Goal: Task Accomplishment & Management: Use online tool/utility

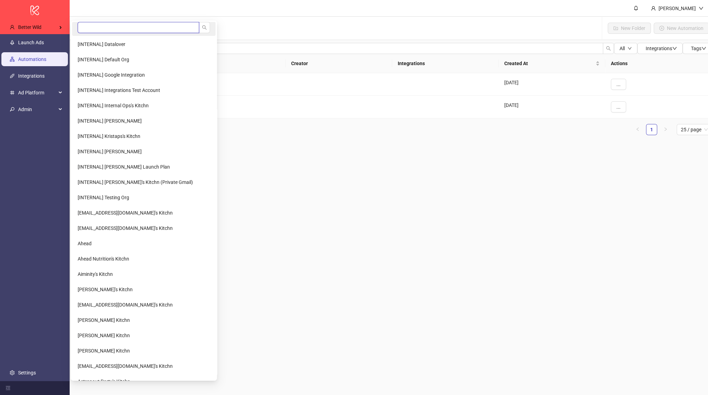
click at [94, 31] on input "search" at bounding box center [139, 27] width 122 height 11
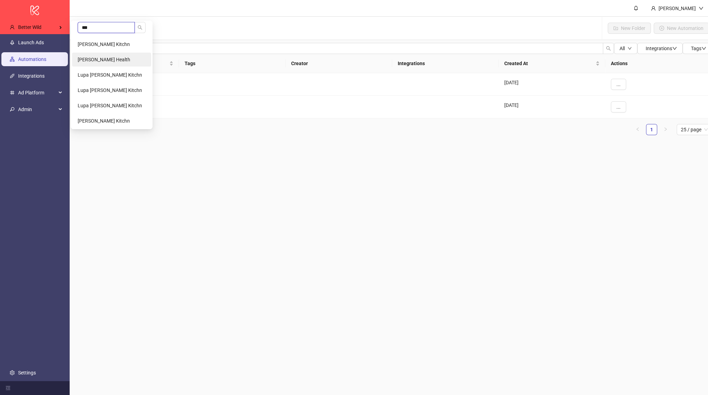
type input "***"
click at [106, 63] on li "Heidi Health" at bounding box center [111, 60] width 79 height 14
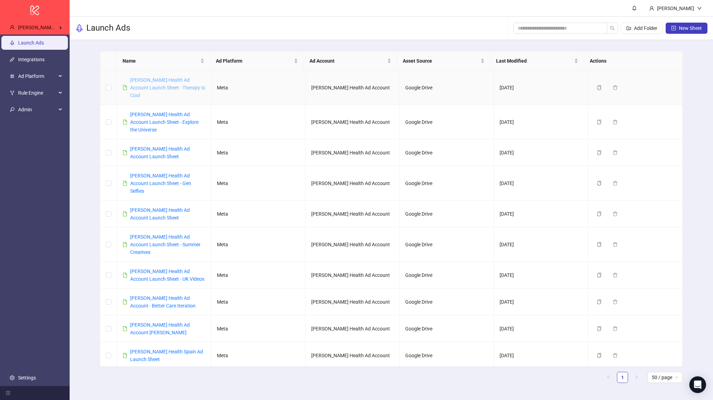
click at [133, 81] on link "Heidi Health Ad Account Launch Sheet - Therapy Is Cool" at bounding box center [167, 87] width 75 height 21
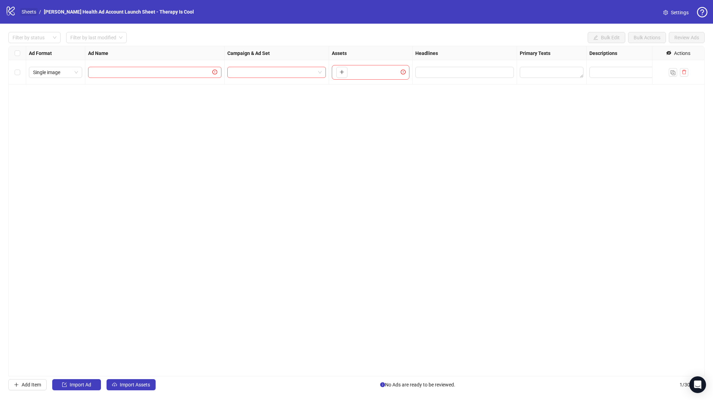
click at [33, 13] on link "Sheets" at bounding box center [28, 12] width 17 height 8
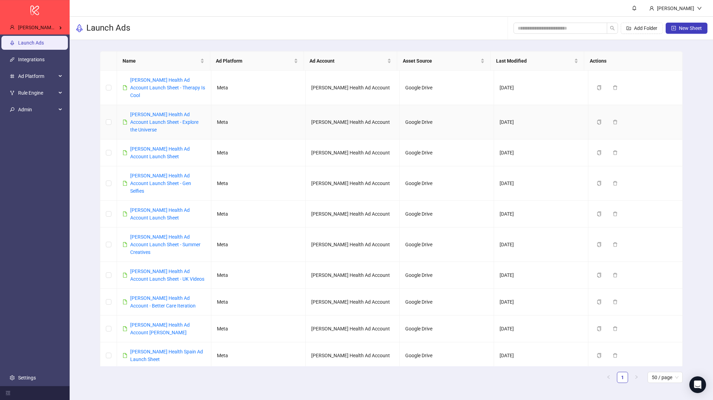
click at [181, 111] on div "Heidi Health Ad Account Launch Sheet - Explore the Universe" at bounding box center [167, 122] width 75 height 23
click at [175, 112] on link "Heidi Health Ad Account Launch Sheet - Explore the Universe" at bounding box center [164, 122] width 68 height 21
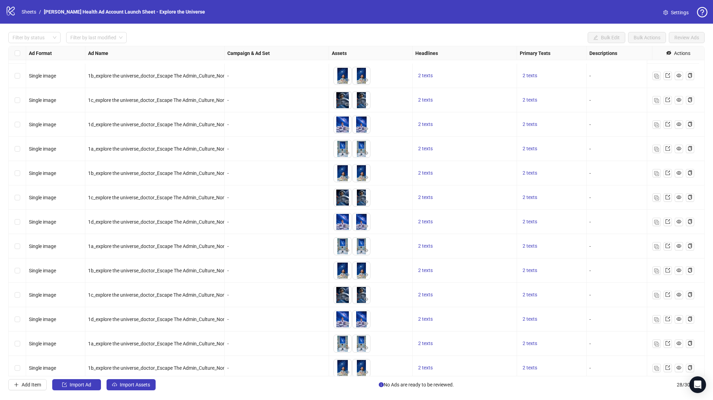
scroll to position [371, 0]
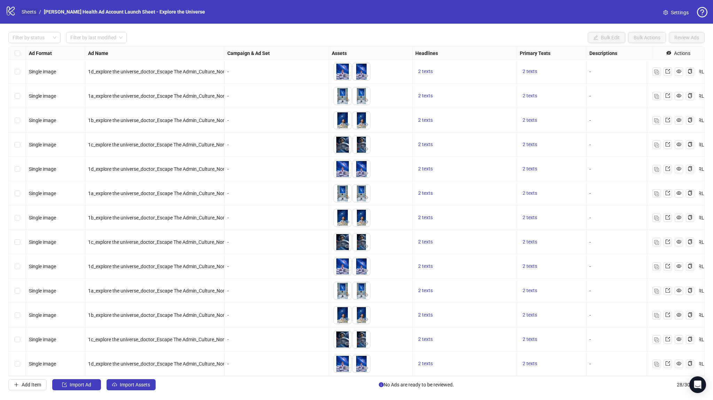
click at [30, 10] on link "Sheets" at bounding box center [28, 12] width 17 height 8
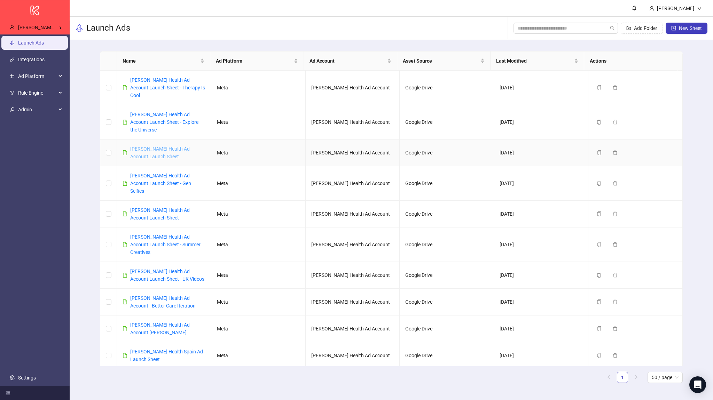
click at [162, 146] on link "Heidi Health Ad Account Launch Sheet" at bounding box center [160, 152] width 60 height 13
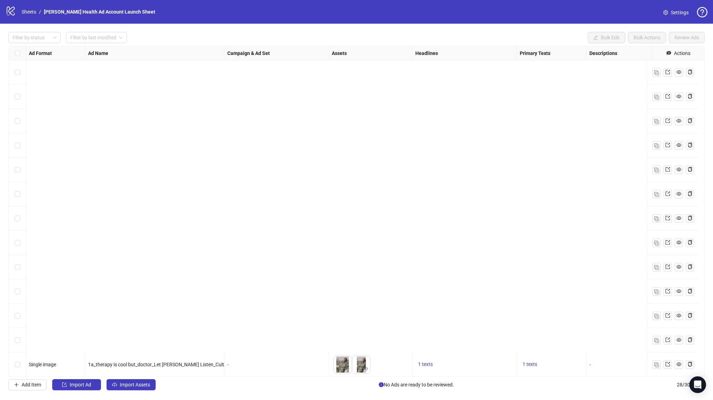
scroll to position [371, 0]
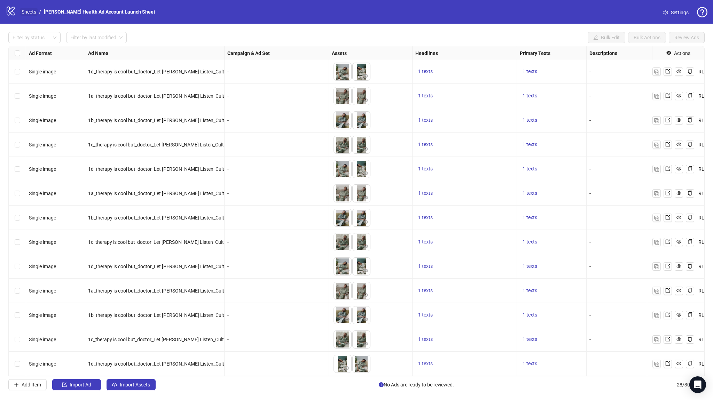
click at [32, 9] on link "Sheets" at bounding box center [28, 12] width 17 height 8
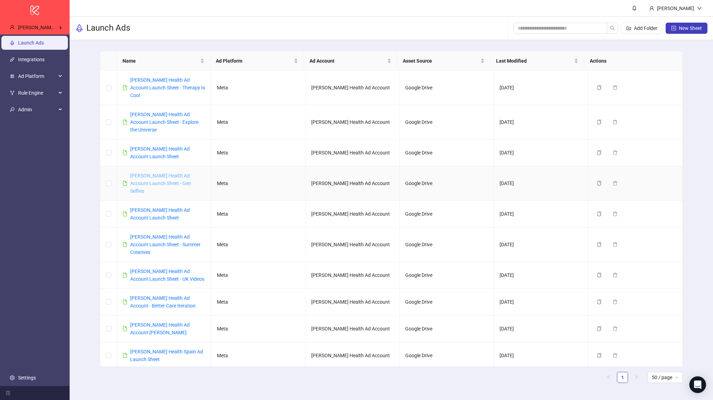
click at [156, 173] on link "Heidi Health Ad Account Launch Sheet - Gen Selfies" at bounding box center [160, 183] width 61 height 21
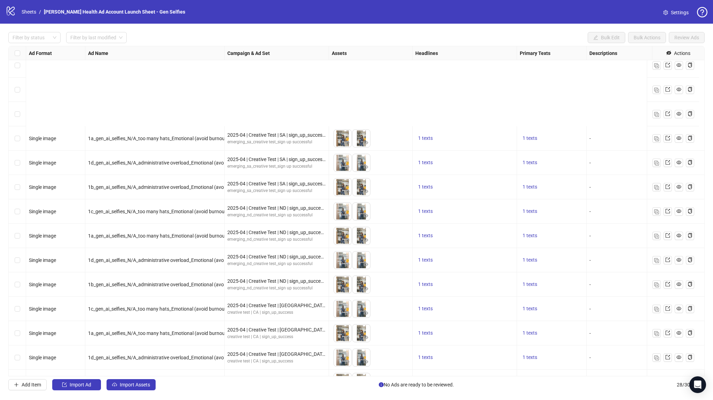
scroll to position [371, 0]
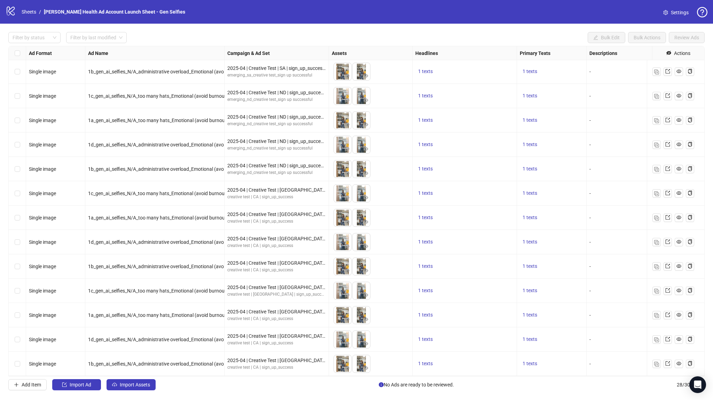
click at [38, 14] on ol "Sheets / Heidi Health Ad Account Launch Sheet - Gen Selfies" at bounding box center [104, 12] width 164 height 8
click at [34, 12] on link "Sheets" at bounding box center [28, 12] width 17 height 8
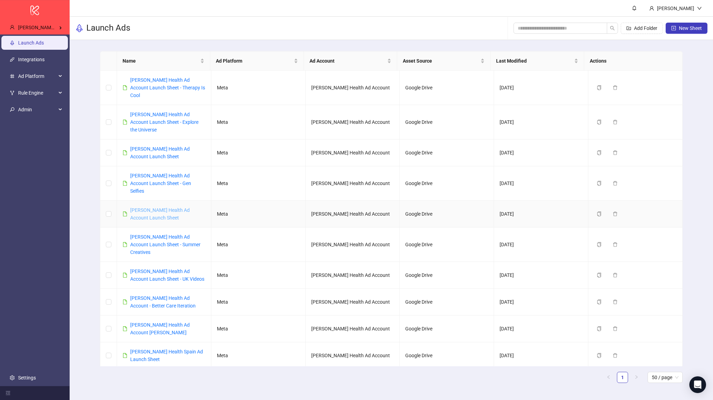
click at [151, 208] on link "Heidi Health Ad Account Launch Sheet" at bounding box center [160, 214] width 60 height 13
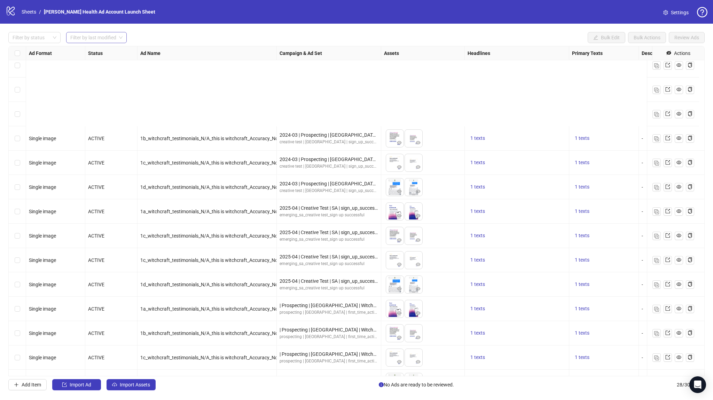
scroll to position [371, 0]
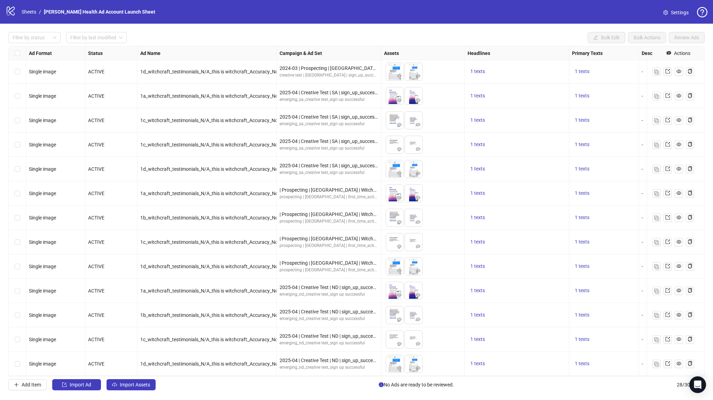
click at [33, 16] on div "logo/logo-mobile Sheets / Heidi Health Ad Account Launch Sheet" at bounding box center [82, 12] width 153 height 13
click at [33, 14] on link "Sheets" at bounding box center [28, 12] width 17 height 8
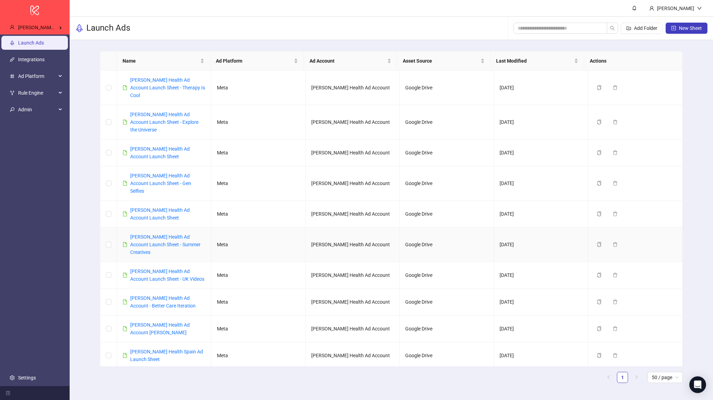
click at [161, 233] on div "Heidi Health Ad Account Launch Sheet - Summer Creatives" at bounding box center [167, 244] width 75 height 23
click at [162, 234] on link "Heidi Health Ad Account Launch Sheet - Summer Creatives" at bounding box center [165, 244] width 70 height 21
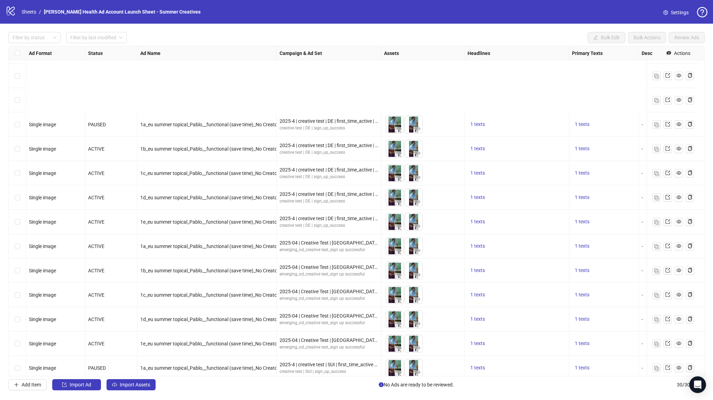
scroll to position [420, 0]
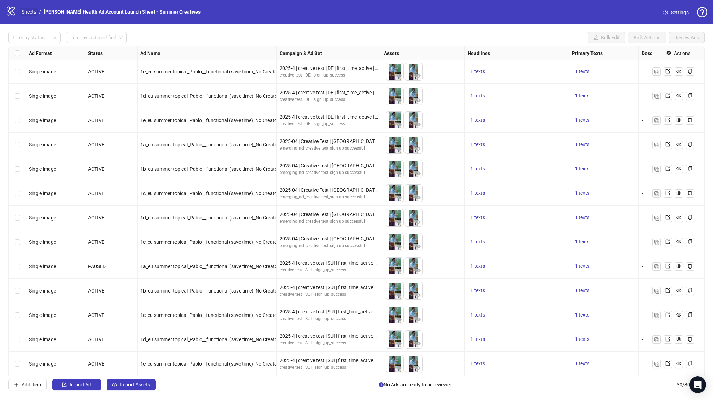
drag, startPoint x: 30, startPoint y: 20, endPoint x: 30, endPoint y: 15, distance: 4.9
click at [30, 18] on div "logo/logo-mobile Sheets / Heidi Health Ad Account Launch Sheet - Summer Creativ…" at bounding box center [356, 12] width 713 height 24
click at [30, 13] on link "Sheets" at bounding box center [28, 12] width 17 height 8
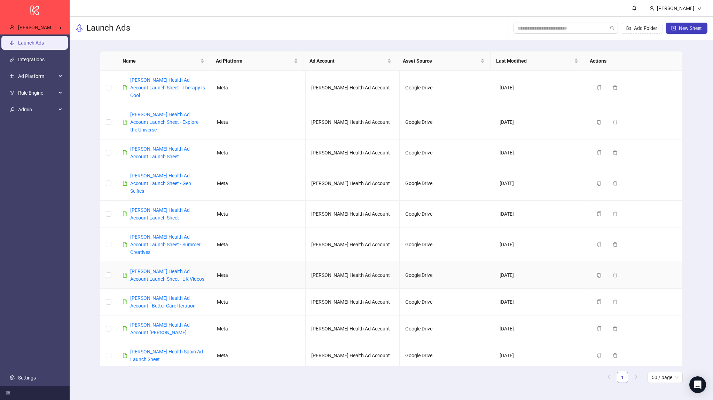
click at [167, 268] on div "Heidi Health Ad Account Launch Sheet - UK Videos" at bounding box center [167, 275] width 75 height 15
click at [157, 296] on link "Heidi Health Ad Account - Better Care Iteration" at bounding box center [162, 302] width 65 height 13
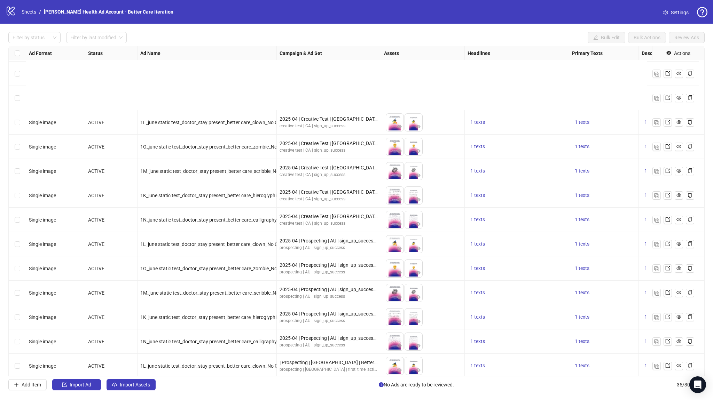
scroll to position [542, 0]
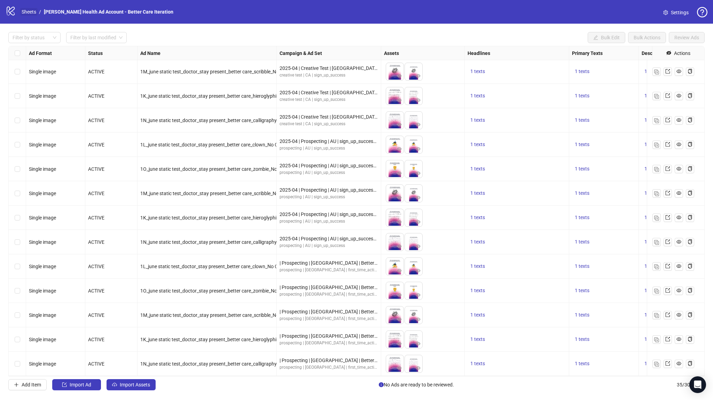
click at [31, 11] on link "Sheets" at bounding box center [28, 12] width 17 height 8
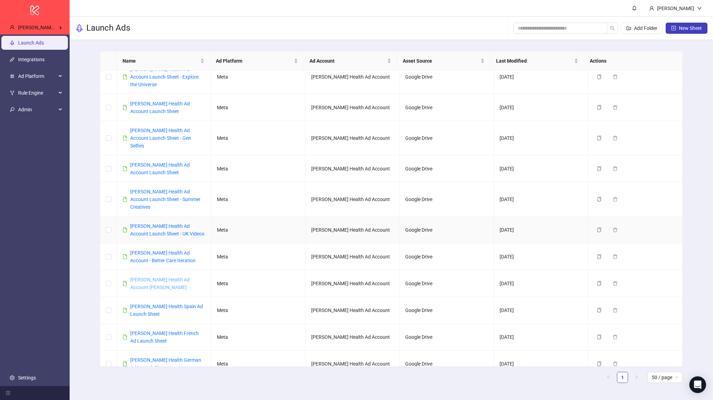
scroll to position [52, 0]
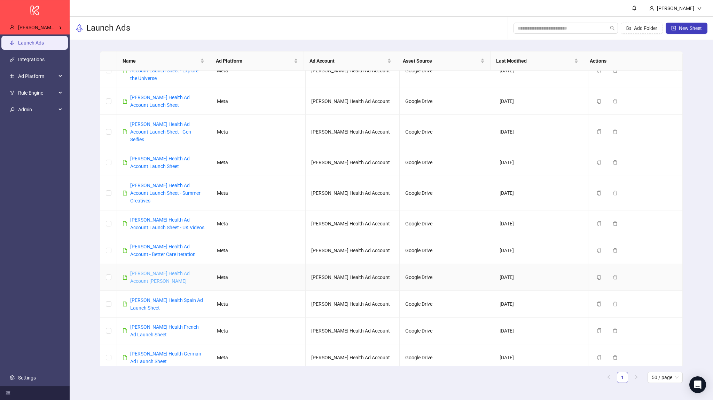
click at [146, 271] on link "Heidi Health Ad Account Matt Sheet" at bounding box center [160, 277] width 60 height 13
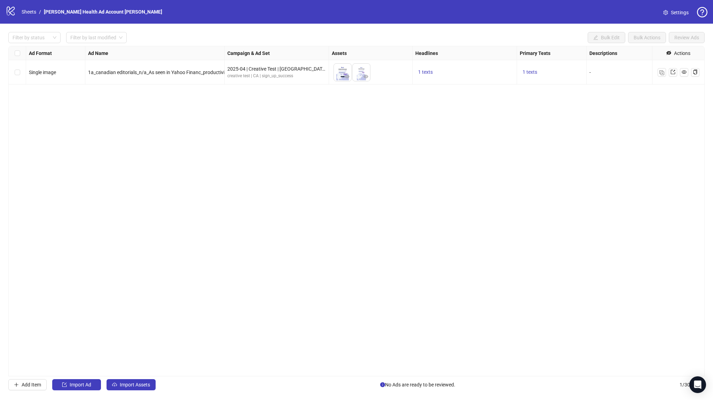
click at [40, 10] on li "/" at bounding box center [40, 12] width 2 height 8
click at [36, 10] on link "Sheets" at bounding box center [28, 12] width 17 height 8
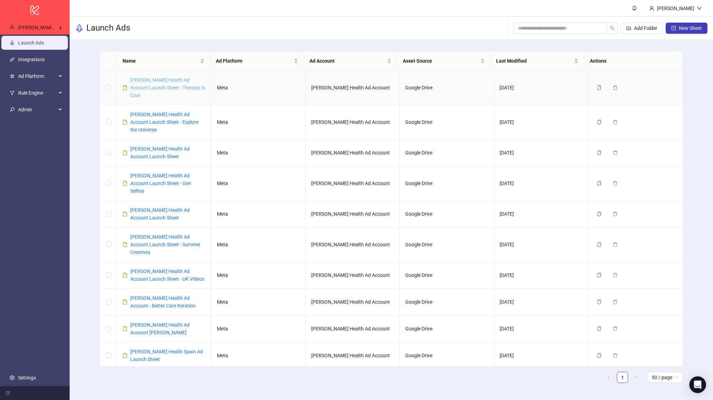
click at [175, 85] on link "Heidi Health Ad Account Launch Sheet - Therapy Is Cool" at bounding box center [167, 87] width 75 height 21
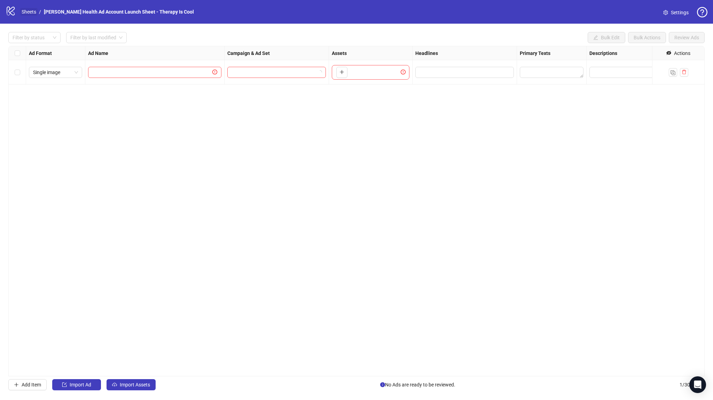
click at [31, 14] on link "Sheets" at bounding box center [28, 12] width 17 height 8
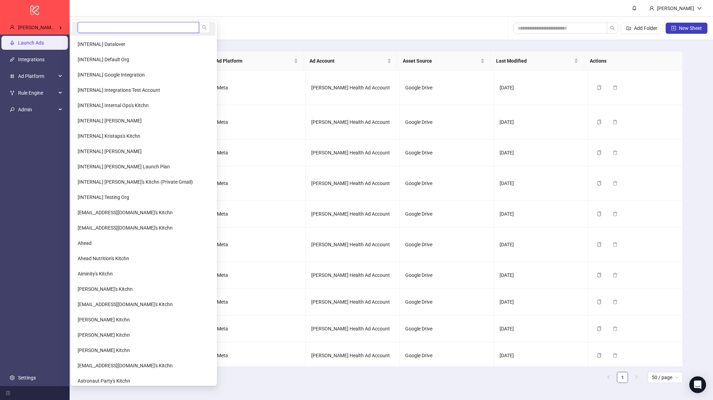
click at [106, 32] on input "search" at bounding box center [139, 27] width 122 height 11
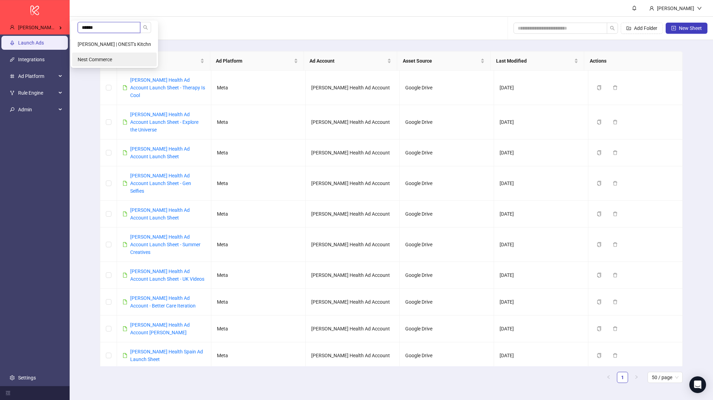
type input "******"
click at [96, 62] on span "Nest Commerce" at bounding box center [95, 60] width 34 height 6
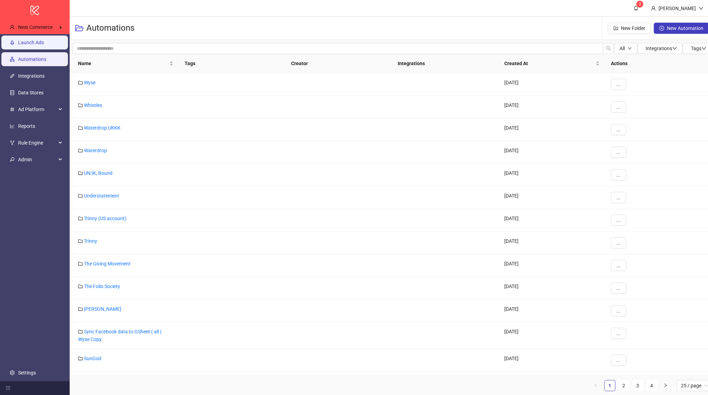
click at [44, 45] on link "Launch Ads" at bounding box center [31, 43] width 26 height 6
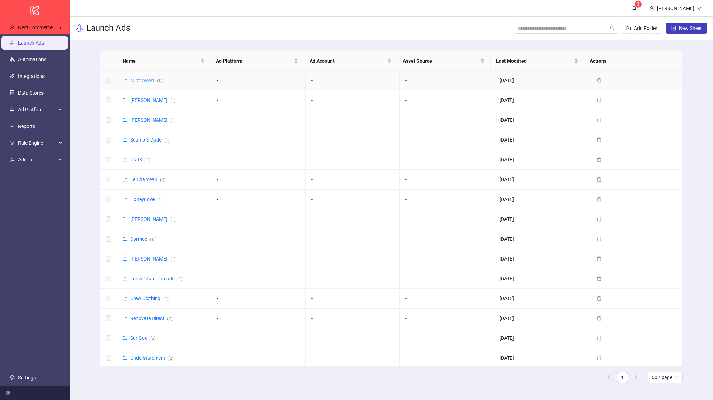
click at [138, 81] on link "Mint Velvet ( 1 )" at bounding box center [146, 81] width 32 height 6
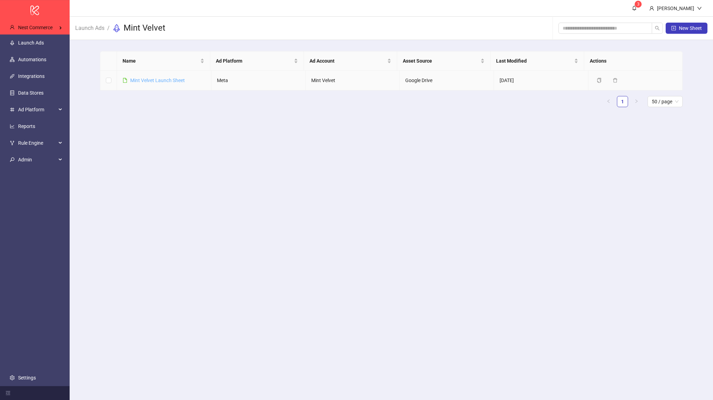
click at [146, 79] on link "Mint Velvet Launch Sheet" at bounding box center [157, 81] width 55 height 6
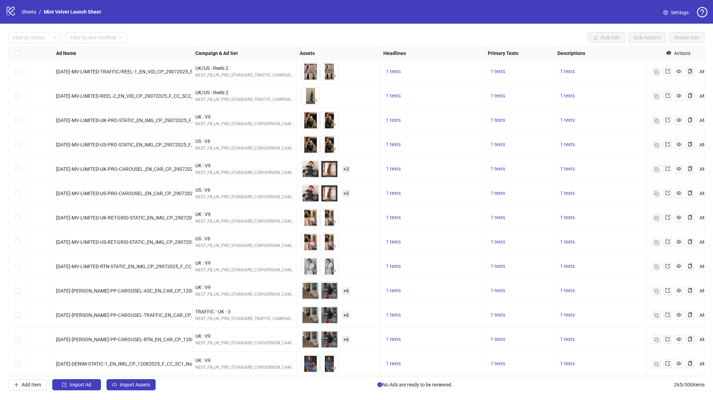
scroll to position [6148, 0]
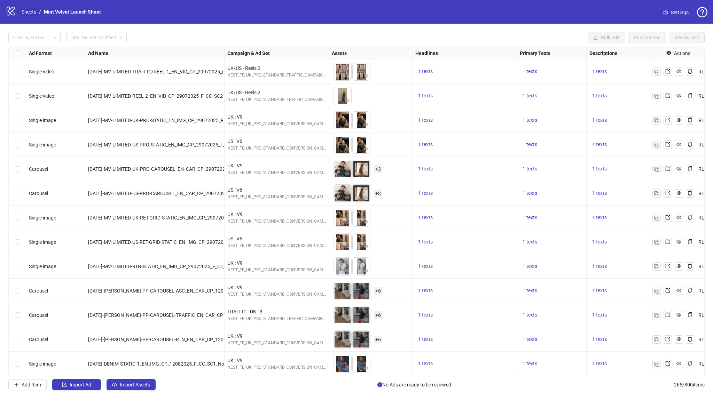
click at [31, 14] on link "Sheets" at bounding box center [28, 12] width 17 height 8
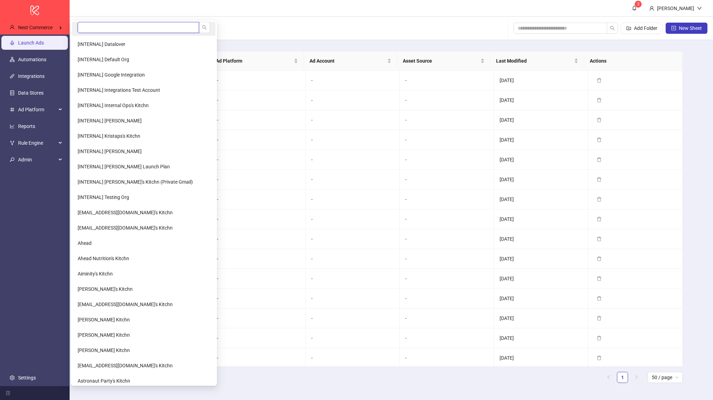
click at [96, 26] on input "search" at bounding box center [139, 27] width 122 height 11
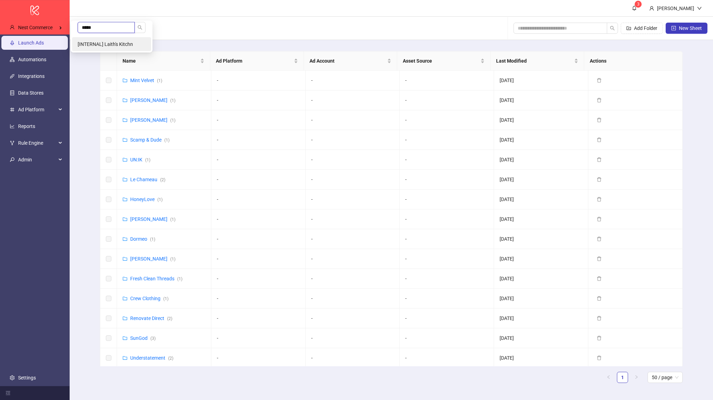
type input "*****"
click at [110, 42] on span "[INTERNAL] Laith's Kitchn" at bounding box center [105, 44] width 55 height 6
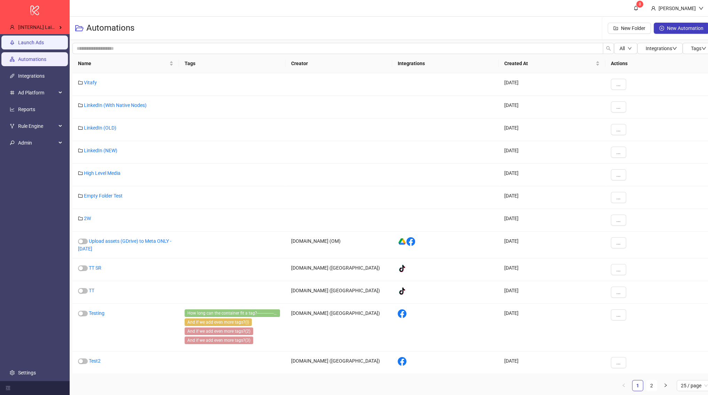
click at [44, 45] on link "Launch Ads" at bounding box center [31, 43] width 26 height 6
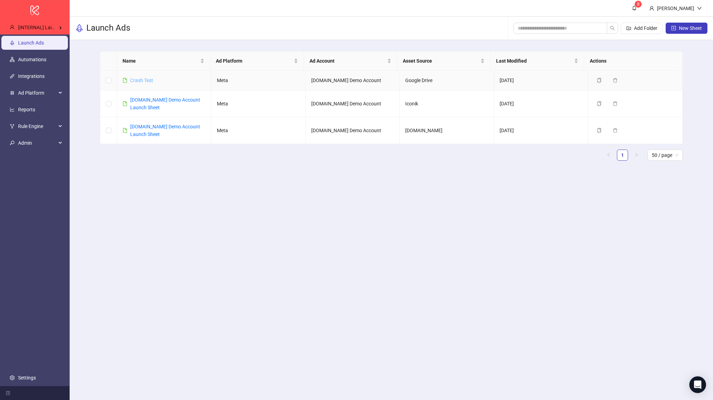
click at [140, 82] on link "Crash Test" at bounding box center [141, 81] width 23 height 6
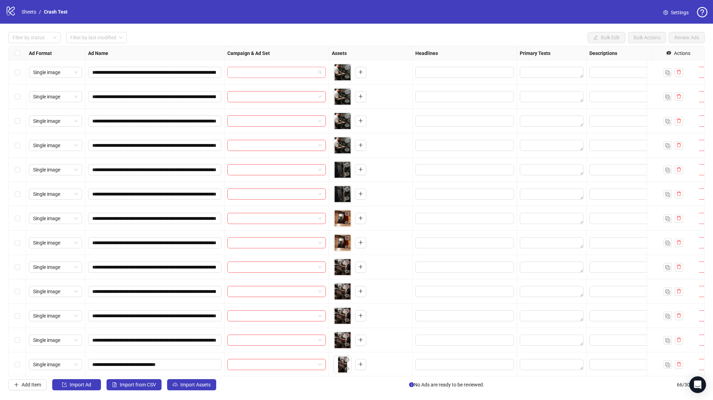
click at [276, 70] on input "search" at bounding box center [274, 72] width 84 height 10
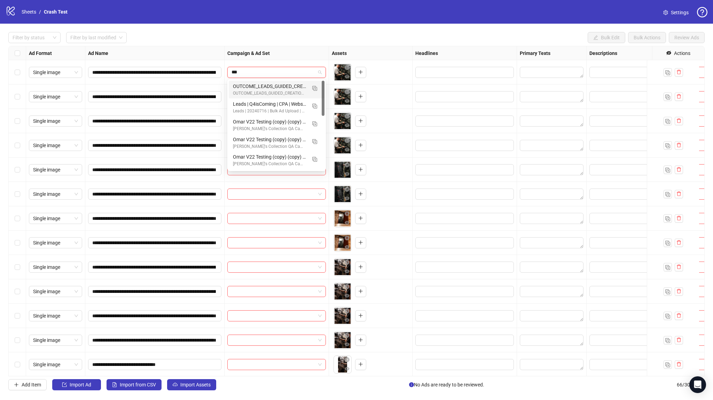
type input "****"
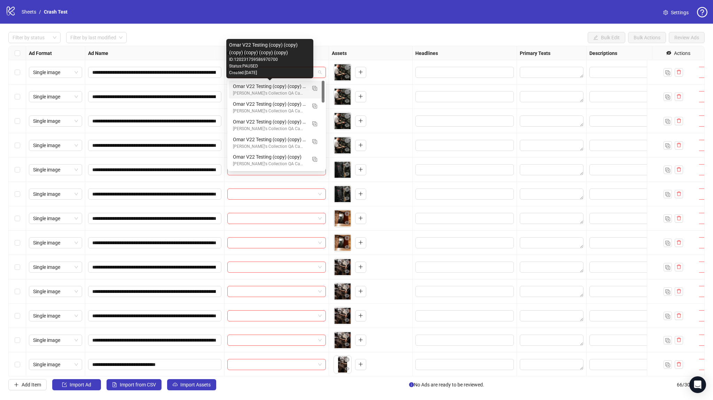
click at [266, 86] on div "Omar V22 Testing (copy) (copy) (copy) (copy) (copy) (copy)" at bounding box center [269, 87] width 73 height 8
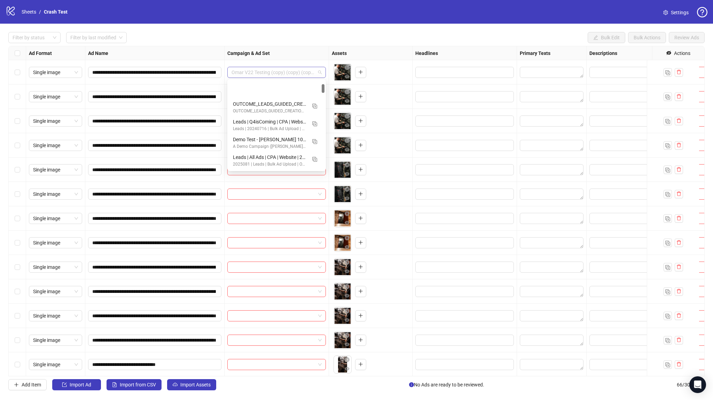
click at [267, 75] on span "Omar V22 Testing (copy) (copy) (copy) (copy) (copy) (copy)" at bounding box center [277, 72] width 90 height 10
click at [218, 58] on div "Ad Name" at bounding box center [154, 53] width 139 height 14
click at [271, 75] on span "Omar V22 Testing (copy) (copy) (copy) (copy) (copy) (copy)" at bounding box center [277, 72] width 90 height 10
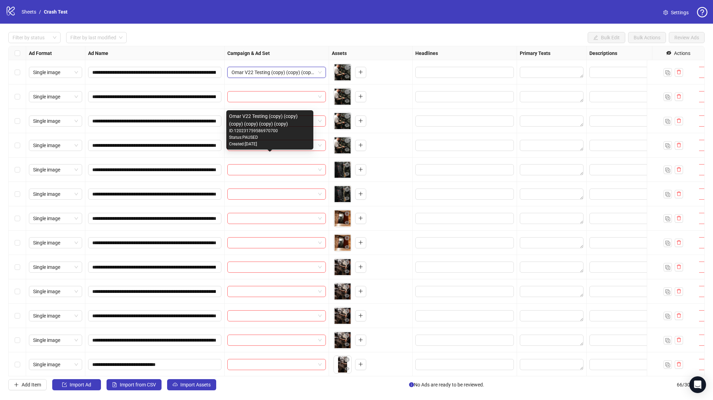
drag, startPoint x: 278, startPoint y: 127, endPoint x: 270, endPoint y: 131, distance: 8.7
click at [272, 130] on div "Omar V22 Testing (copy) (copy) (copy) (copy) (copy) (copy) ID: 1202317595869707…" at bounding box center [269, 129] width 81 height 35
click at [270, 131] on div "ID: 120231759586970700" at bounding box center [269, 131] width 81 height 7
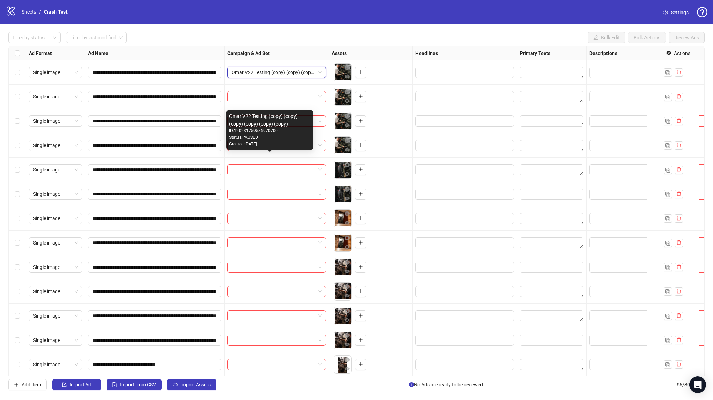
drag, startPoint x: 274, startPoint y: 131, endPoint x: 237, endPoint y: 130, distance: 36.9
click at [237, 130] on div "ID: 120231759586970700" at bounding box center [269, 131] width 81 height 7
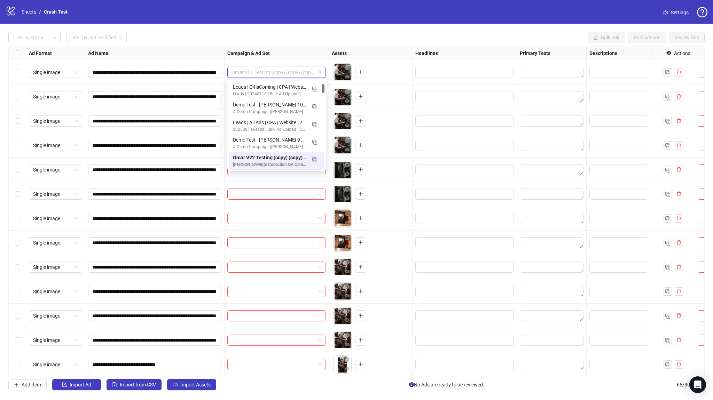
click at [262, 76] on span "Omar V22 Testing (copy) (copy) (copy) (copy) (copy) (copy)" at bounding box center [277, 72] width 90 height 10
paste input "**********"
type input "**********"
paste input "**********"
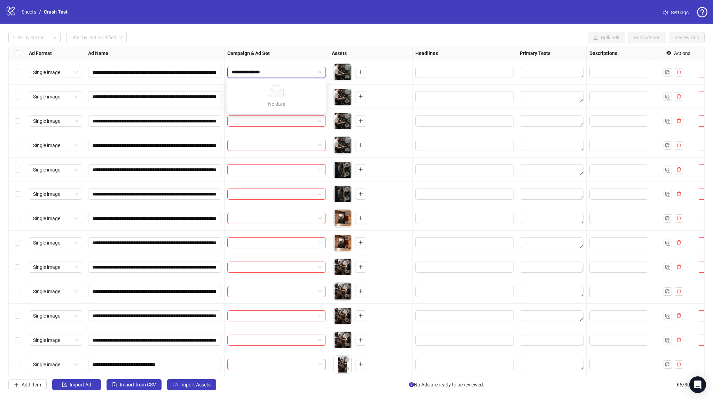
type input "**********"
click at [276, 71] on span "Omar V22 Testing (copy) (copy) (copy) (copy) (copy) (copy)" at bounding box center [277, 72] width 90 height 10
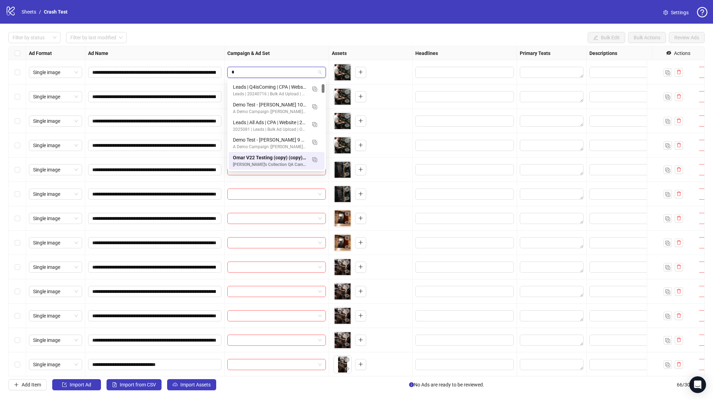
paste input "**********"
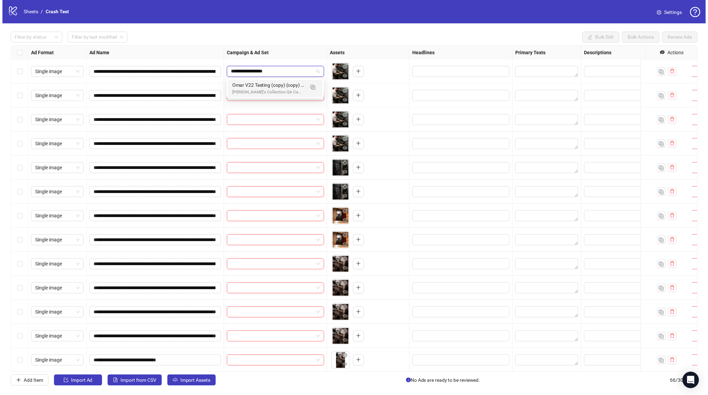
scroll to position [0, 0]
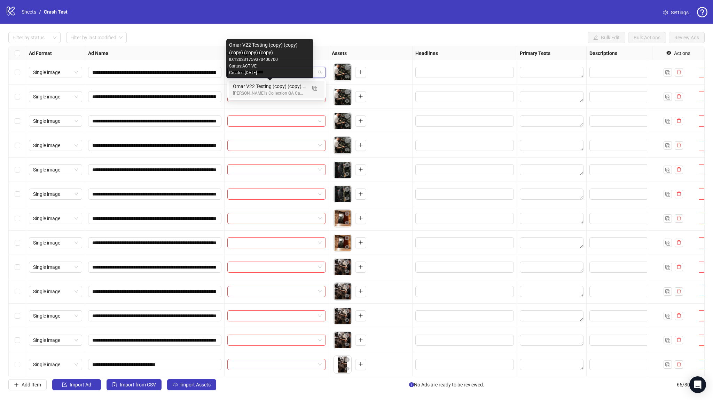
type input "**********"
click at [289, 38] on div "Filter by status Filter by last modified Bulk Edit Bulk Actions Review Ads" at bounding box center [356, 37] width 696 height 11
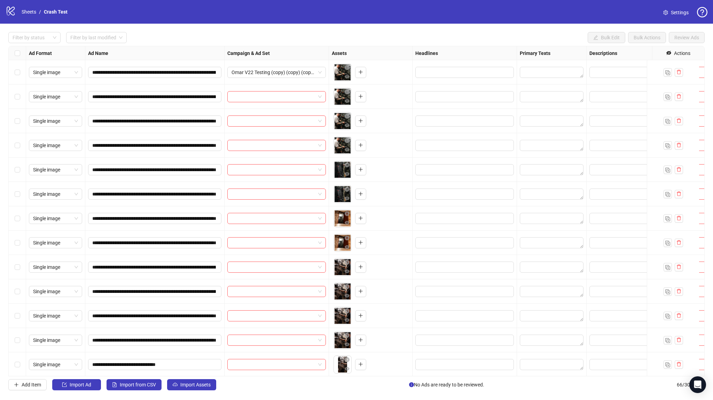
click at [37, 7] on div "logo/logo-mobile Sheets / Crash Test" at bounding box center [38, 12] width 65 height 13
click at [34, 11] on link "Sheets" at bounding box center [28, 12] width 17 height 8
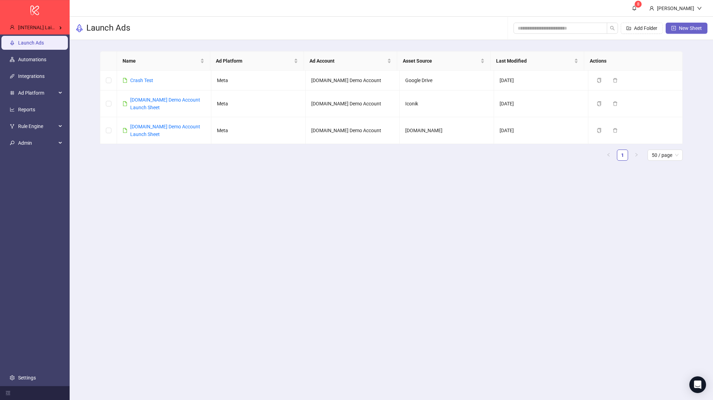
click at [694, 28] on span "New Sheet" at bounding box center [690, 28] width 23 height 6
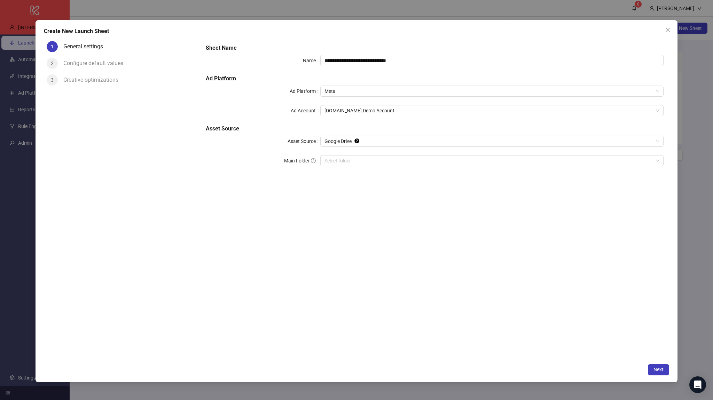
click at [359, 103] on div "**********" at bounding box center [434, 109] width 463 height 136
click at [359, 104] on div "**********" at bounding box center [434, 109] width 463 height 136
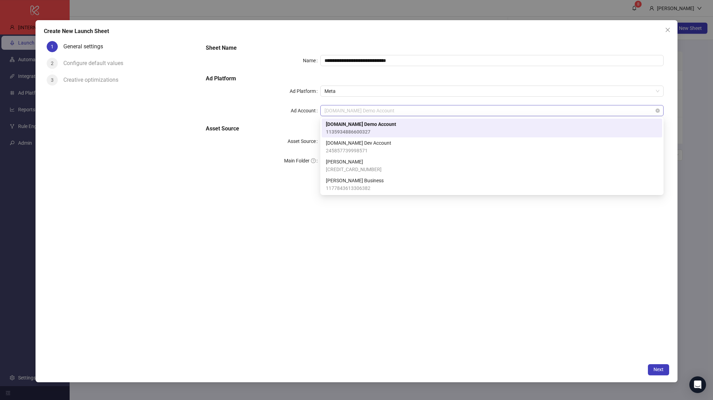
click at [359, 105] on div "Kitchn.io Demo Account" at bounding box center [491, 110] width 343 height 11
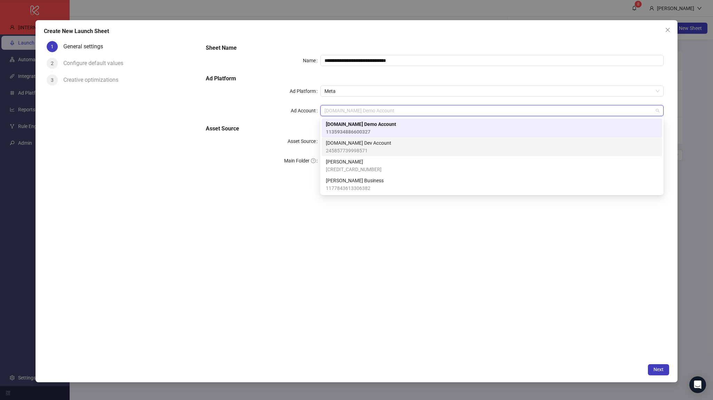
click at [365, 142] on span "Kitchn.io Dev Account" at bounding box center [358, 143] width 65 height 8
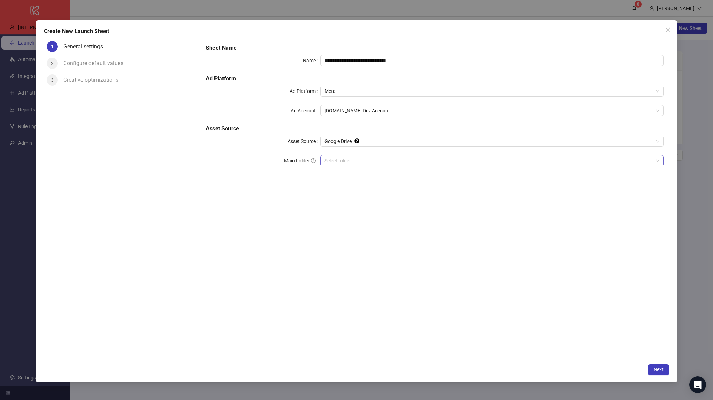
click at [471, 165] on input "Main Folder" at bounding box center [489, 161] width 329 height 10
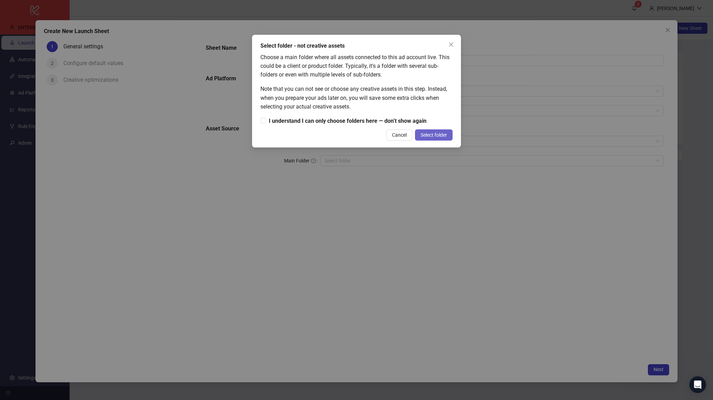
click at [425, 137] on span "Select folder" at bounding box center [434, 135] width 26 height 6
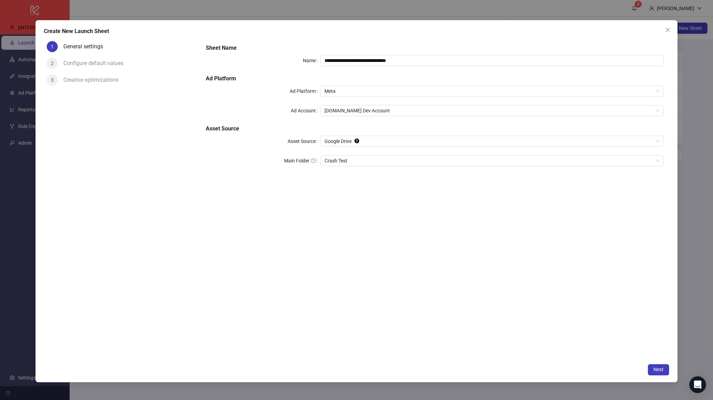
click at [644, 362] on div "**********" at bounding box center [357, 201] width 642 height 362
click at [649, 366] on div "Next" at bounding box center [356, 370] width 625 height 11
click at [649, 366] on button "Next" at bounding box center [658, 370] width 21 height 11
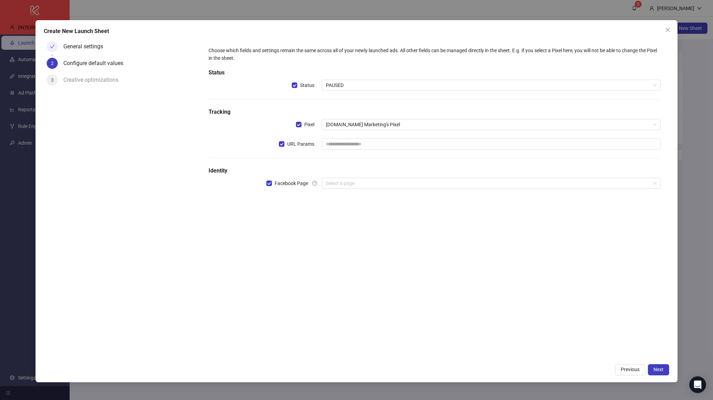
click at [340, 176] on div "Choose which fields and settings remain the same across all of your newly launc…" at bounding box center [435, 122] width 458 height 156
click at [345, 182] on input "search" at bounding box center [488, 183] width 325 height 10
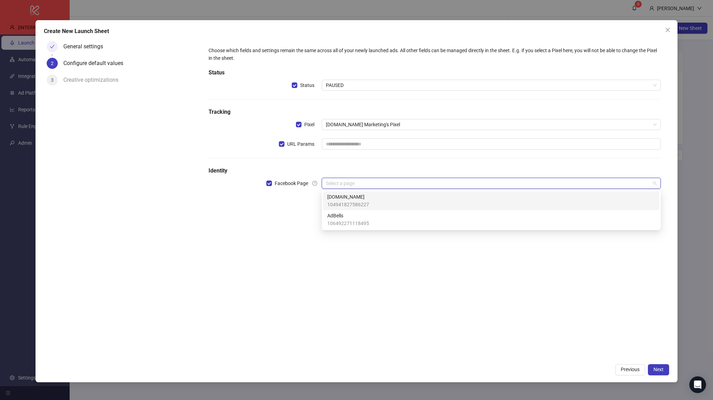
click at [345, 196] on span "[DOMAIN_NAME]" at bounding box center [348, 197] width 42 height 8
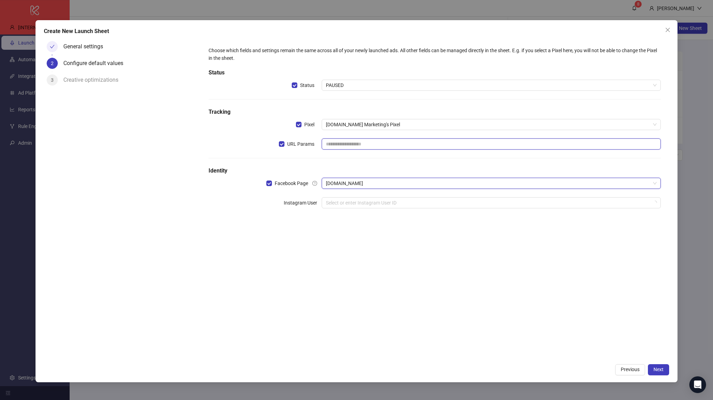
click at [342, 148] on input "text" at bounding box center [491, 144] width 339 height 11
click at [321, 153] on div "Choose which fields and settings remain the same across all of your newly launc…" at bounding box center [435, 132] width 458 height 176
click at [330, 150] on div "Choose which fields and settings remain the same across all of your newly launc…" at bounding box center [435, 132] width 458 height 176
drag, startPoint x: 329, startPoint y: 146, endPoint x: 326, endPoint y: 148, distance: 4.2
click at [329, 146] on input "text" at bounding box center [491, 144] width 339 height 11
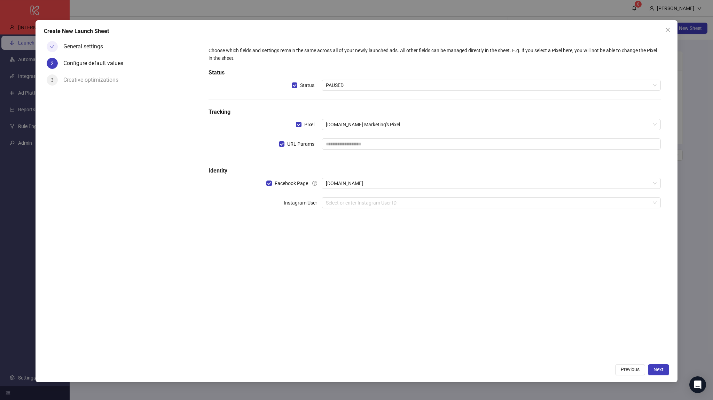
click at [305, 156] on div "Choose which fields and settings remain the same across all of your newly launc…" at bounding box center [435, 132] width 458 height 176
click at [335, 142] on input "text" at bounding box center [491, 144] width 339 height 11
click at [315, 150] on div "Choose which fields and settings remain the same across all of your newly launc…" at bounding box center [435, 132] width 458 height 176
click at [326, 147] on input "text" at bounding box center [491, 144] width 339 height 11
click at [311, 156] on div "Choose which fields and settings remain the same across all of your newly launc…" at bounding box center [435, 132] width 458 height 176
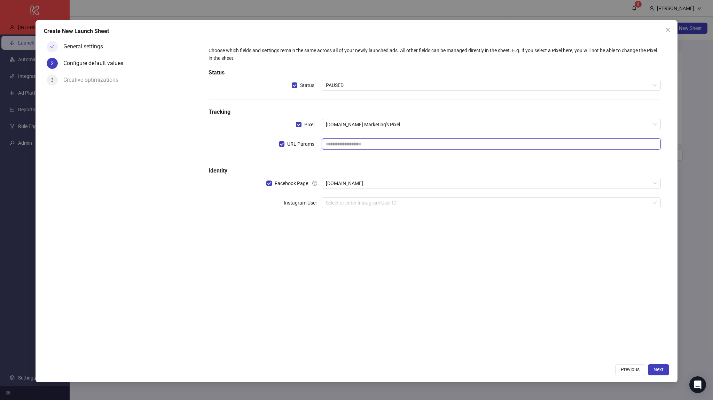
drag, startPoint x: 363, startPoint y: 140, endPoint x: 310, endPoint y: 145, distance: 53.6
click at [362, 140] on input "text" at bounding box center [491, 144] width 339 height 11
click at [299, 142] on span "URL Params" at bounding box center [300, 144] width 33 height 8
click at [306, 147] on span "URL Params" at bounding box center [300, 144] width 33 height 8
click at [334, 206] on input "search" at bounding box center [488, 203] width 325 height 10
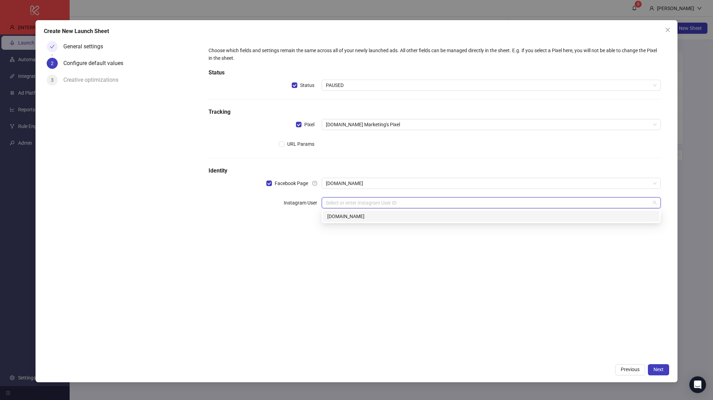
click at [342, 214] on div "[DOMAIN_NAME]" at bounding box center [491, 217] width 328 height 8
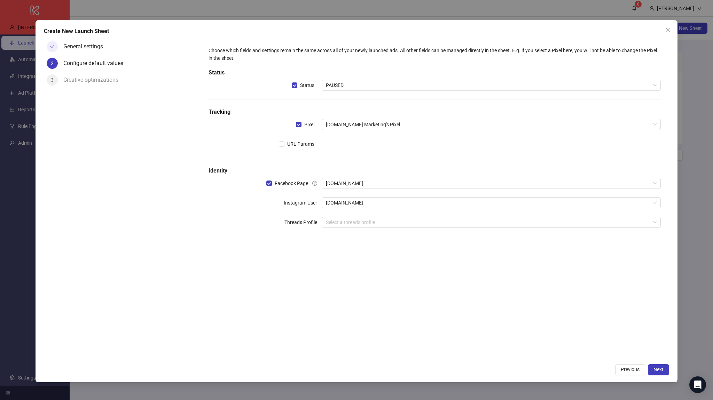
click at [656, 364] on div "Create New Launch Sheet General settings 2 Configure default values 3 Creative …" at bounding box center [357, 201] width 642 height 362
click at [657, 367] on span "Next" at bounding box center [659, 370] width 10 height 6
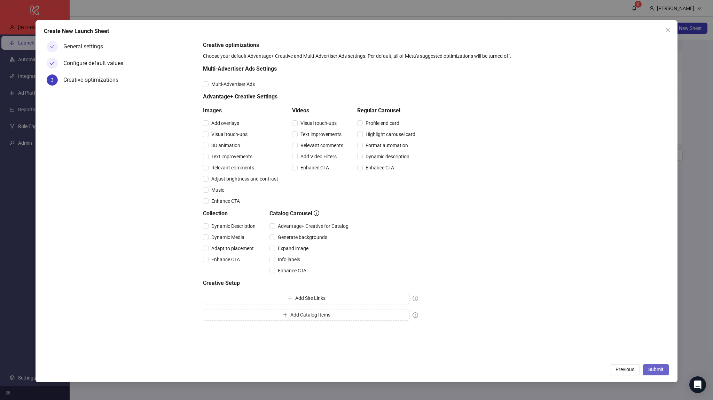
click at [658, 368] on span "Submit" at bounding box center [655, 370] width 15 height 6
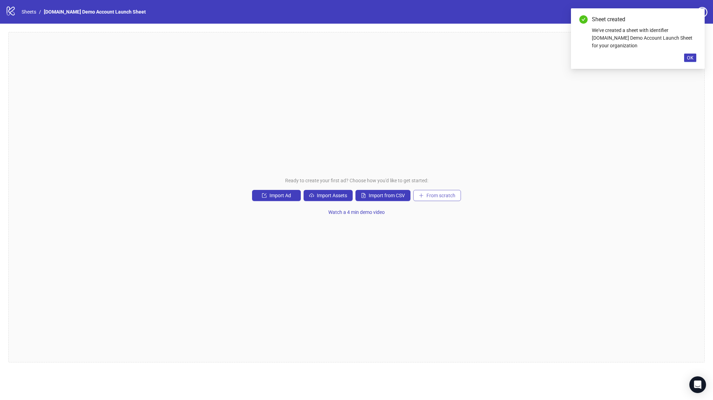
click at [450, 192] on button "From scratch" at bounding box center [437, 195] width 48 height 11
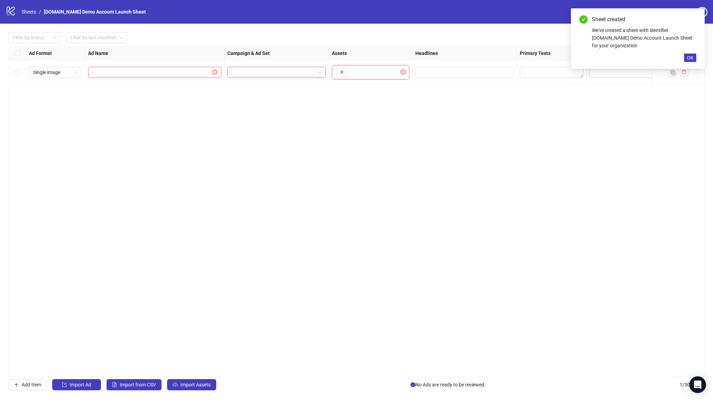
click at [334, 71] on div "To pick up a draggable item, press the space bar. While dragging, use the arrow…" at bounding box center [341, 72] width 14 height 11
click at [342, 72] on icon "plus" at bounding box center [341, 72] width 5 height 5
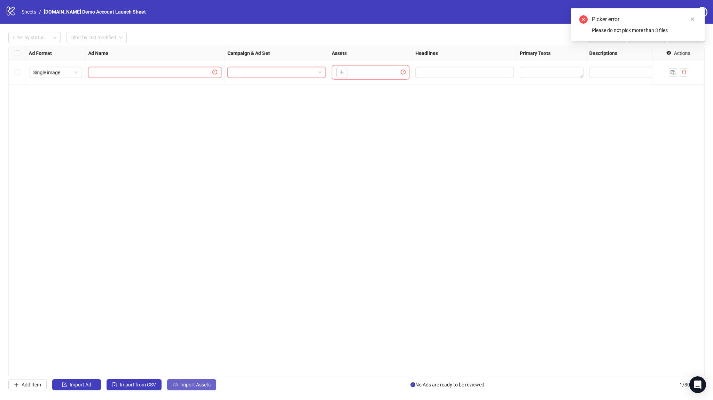
click at [173, 383] on icon "cloud-upload" at bounding box center [175, 385] width 5 height 5
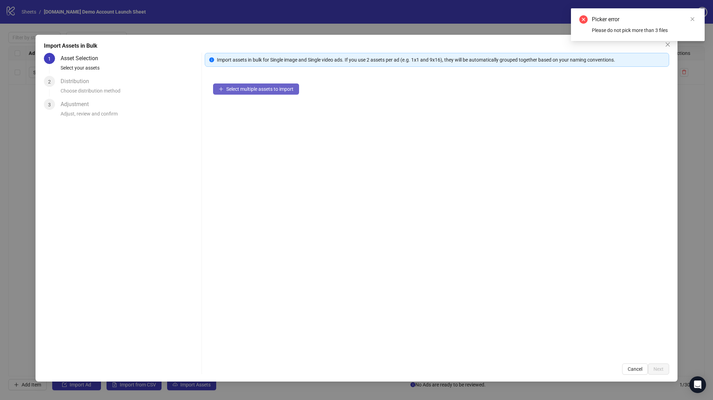
click at [252, 88] on span "Select multiple assets to import" at bounding box center [259, 89] width 67 height 6
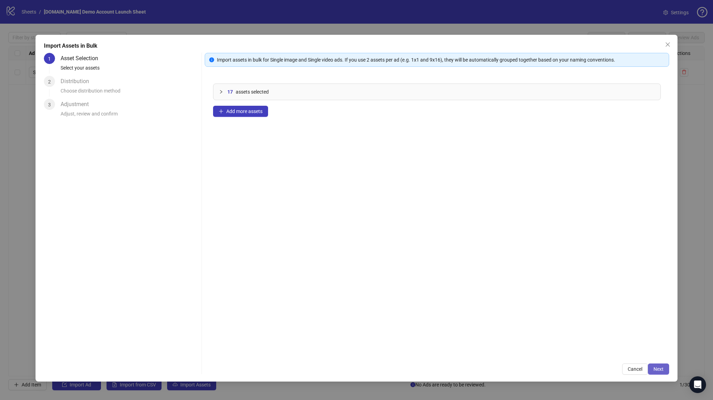
click at [651, 366] on button "Next" at bounding box center [658, 369] width 21 height 11
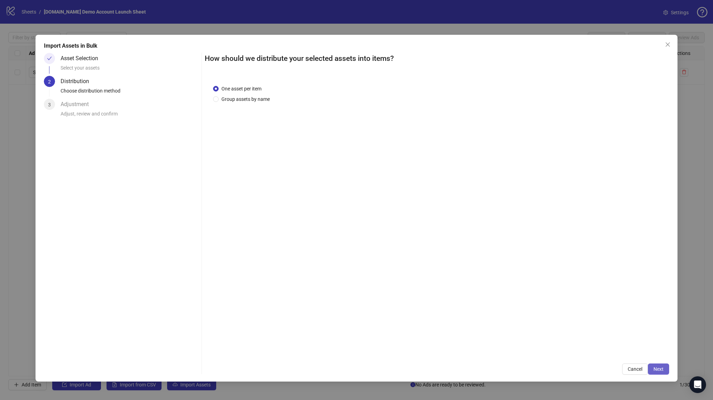
click at [658, 368] on span "Next" at bounding box center [659, 370] width 10 height 6
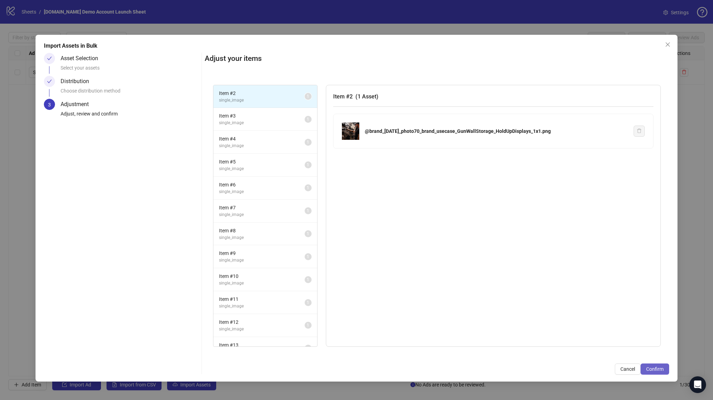
click at [644, 368] on button "Confirm" at bounding box center [655, 369] width 29 height 11
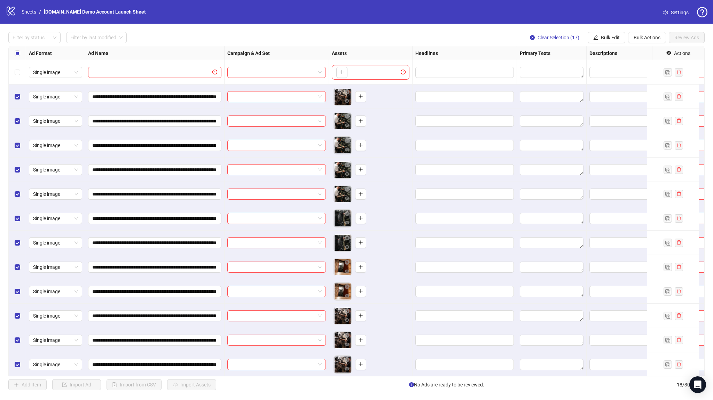
click at [40, 55] on strong "Ad Format" at bounding box center [40, 53] width 23 height 8
click at [21, 55] on div "Select all rows" at bounding box center [17, 53] width 17 height 14
click at [603, 38] on span "Bulk Edit" at bounding box center [610, 38] width 19 height 6
click at [608, 73] on span "Campaign & Ad Set" at bounding box center [613, 74] width 41 height 8
click at [570, 71] on input "search" at bounding box center [584, 68] width 90 height 10
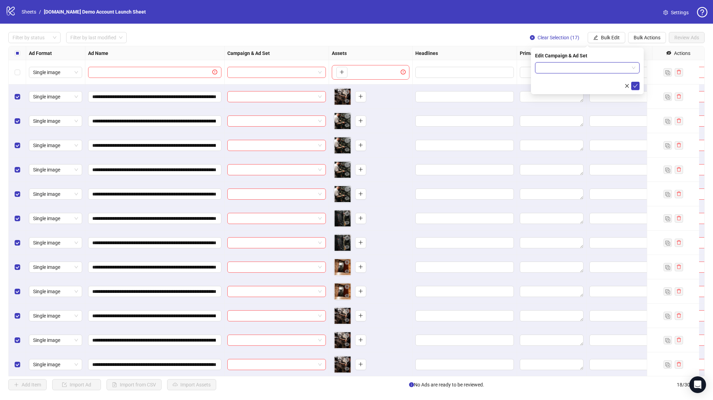
click at [561, 71] on input "search" at bounding box center [584, 68] width 90 height 10
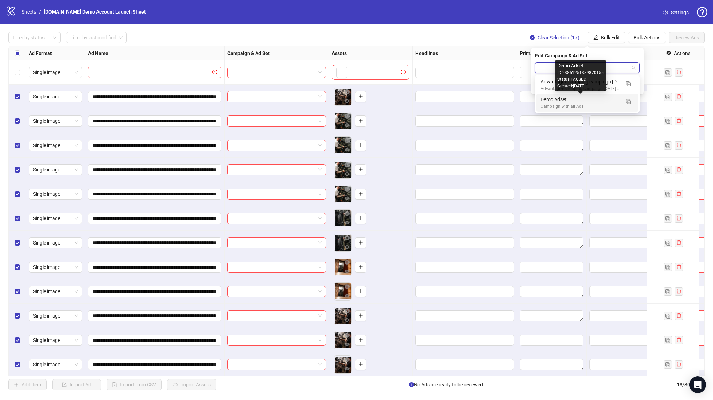
click at [568, 100] on div "Demo Adset" at bounding box center [580, 100] width 79 height 8
click at [623, 70] on span "Demo Adset" at bounding box center [587, 68] width 96 height 10
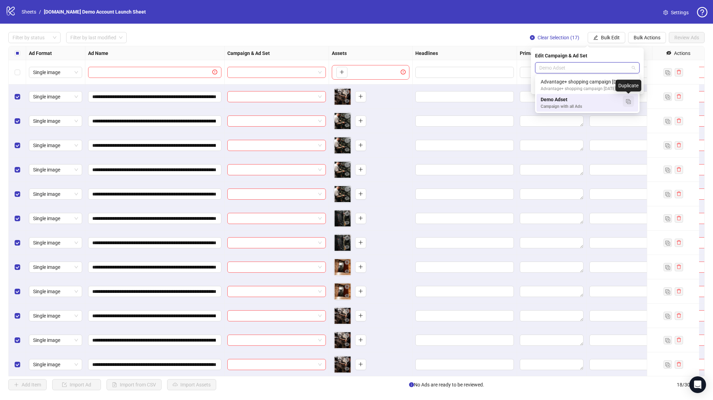
click at [629, 100] on img "button" at bounding box center [628, 101] width 5 height 5
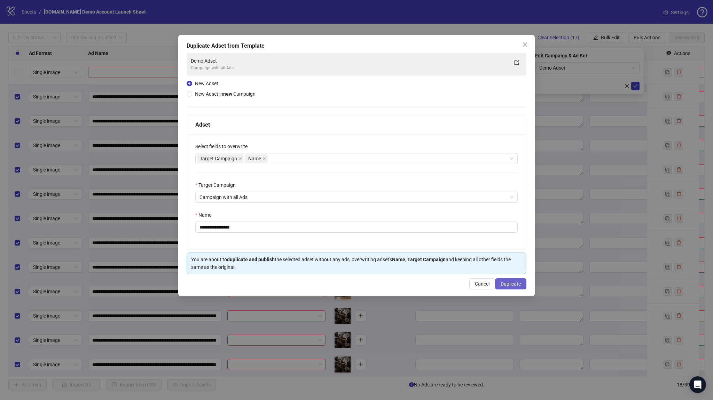
click at [505, 287] on button "Duplicate" at bounding box center [510, 284] width 31 height 11
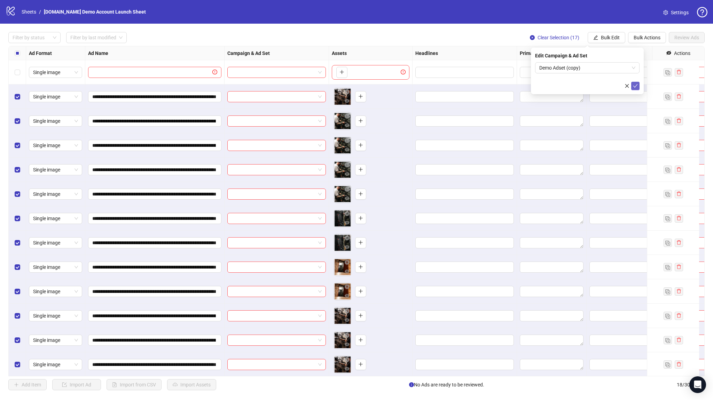
click at [635, 84] on icon "check" at bounding box center [635, 86] width 5 height 5
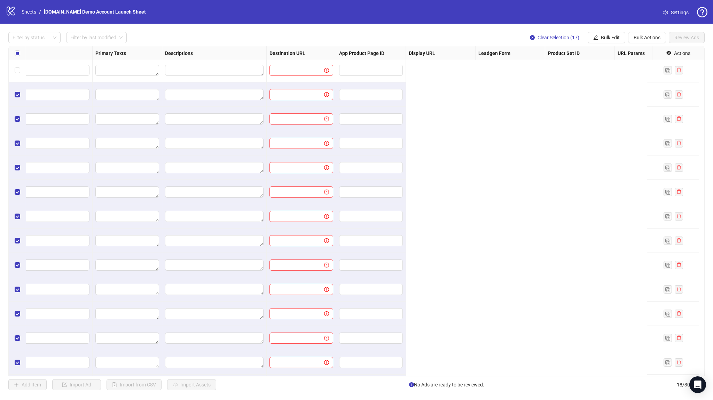
scroll to position [2, 0]
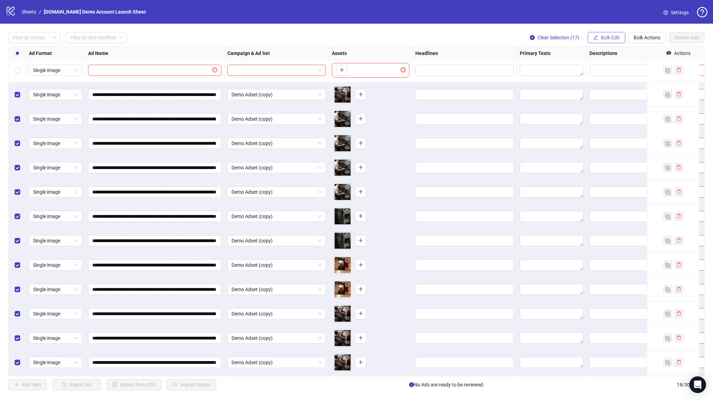
click at [619, 39] on button "Bulk Edit" at bounding box center [607, 37] width 38 height 11
click at [618, 61] on span "Name" at bounding box center [613, 63] width 41 height 8
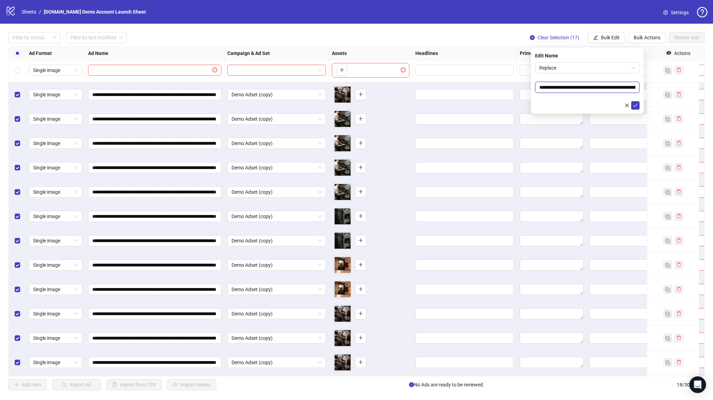
click at [573, 89] on input "**********" at bounding box center [587, 87] width 104 height 11
click at [578, 71] on span "Replace" at bounding box center [587, 68] width 96 height 10
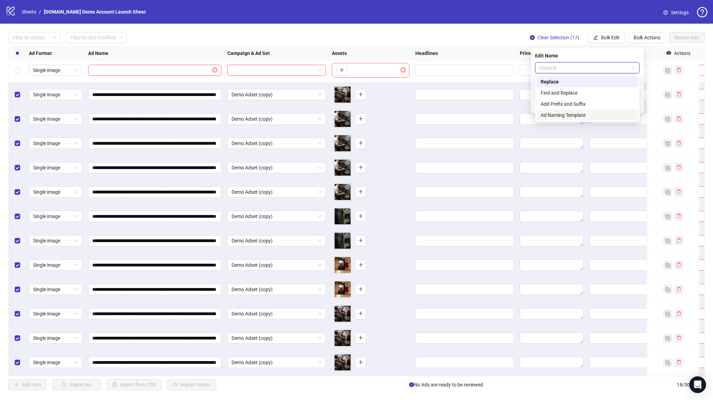
click at [568, 112] on div "Ad Naming Template" at bounding box center [587, 115] width 93 height 8
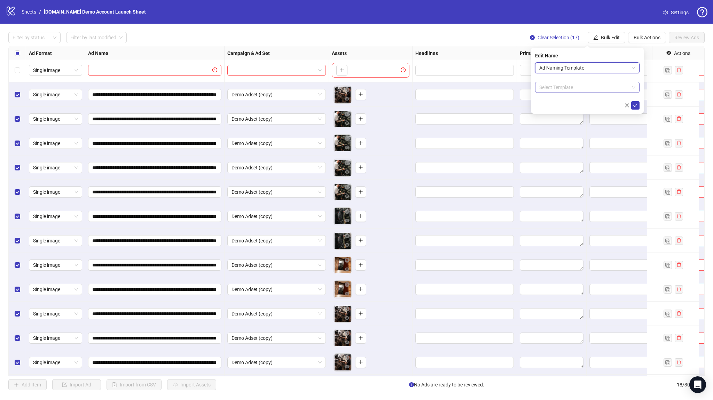
click at [567, 88] on input "search" at bounding box center [584, 87] width 90 height 10
click at [569, 72] on span "Ad Naming Template" at bounding box center [587, 68] width 96 height 10
click at [566, 84] on div "Replace" at bounding box center [587, 82] width 93 height 8
click at [564, 92] on input "**********" at bounding box center [587, 87] width 104 height 11
type input "*"
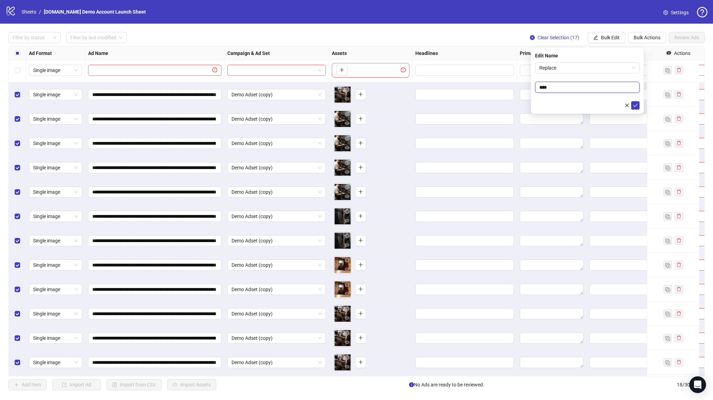
type input "****"
click at [601, 103] on div at bounding box center [587, 105] width 104 height 8
click at [637, 106] on icon "check" at bounding box center [635, 105] width 5 height 5
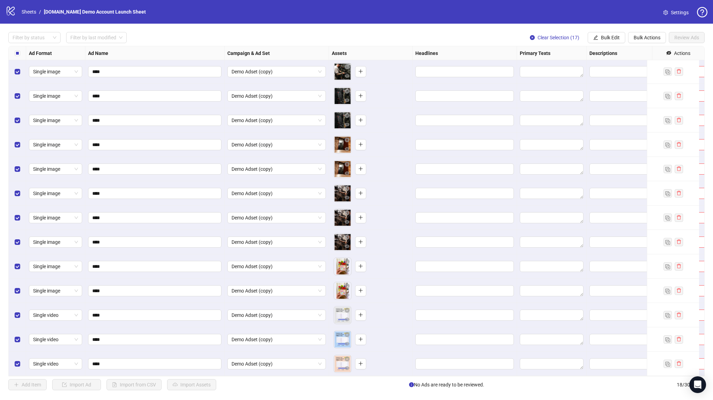
scroll to position [0, 0]
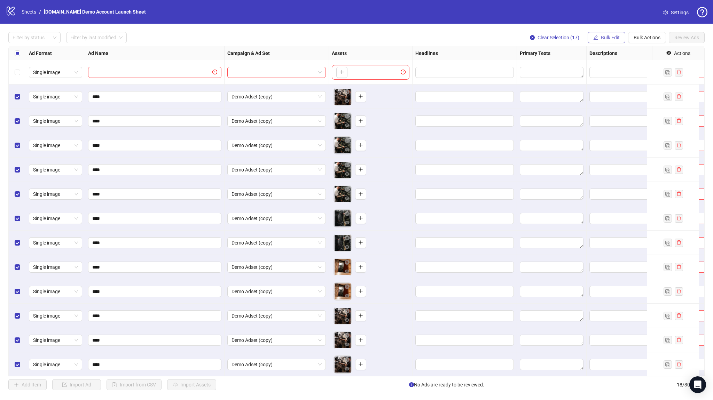
drag, startPoint x: 638, startPoint y: 40, endPoint x: 616, endPoint y: 38, distance: 21.7
click at [616, 38] on div "Clear Selection (17) Bulk Edit Bulk Actions Review Ads" at bounding box center [614, 37] width 180 height 11
click at [616, 38] on span "Bulk Edit" at bounding box center [610, 38] width 19 height 6
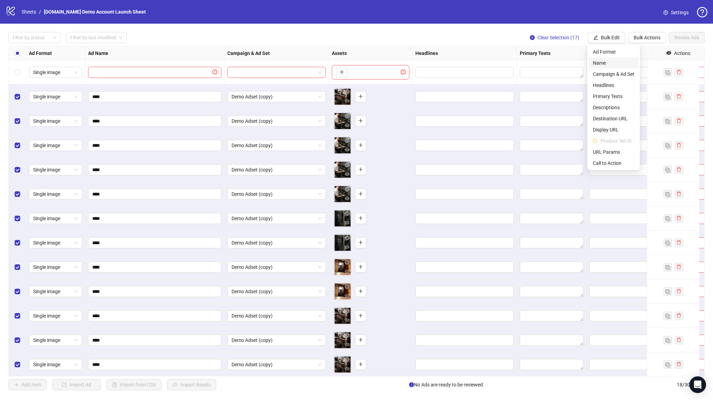
click at [612, 67] on li "Name" at bounding box center [614, 62] width 50 height 11
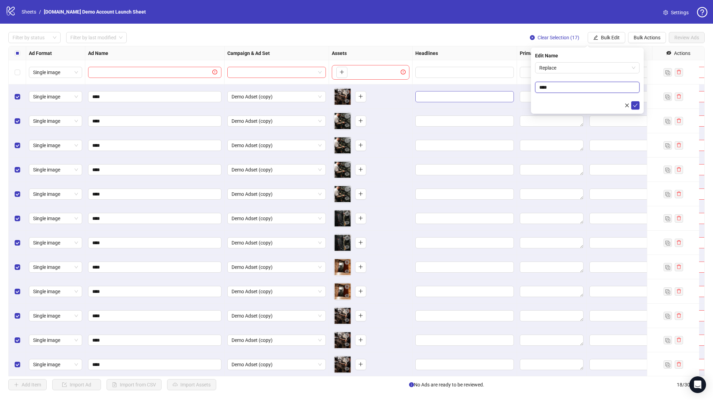
drag, startPoint x: 587, startPoint y: 87, endPoint x: 461, endPoint y: 95, distance: 127.0
click at [461, 95] on body "logo/logo-mobile Sheets / Kitchn.io Demo Account Launch Sheet Settings Filter b…" at bounding box center [356, 200] width 713 height 400
type input "****"
click at [635, 105] on icon "check" at bounding box center [635, 105] width 5 height 5
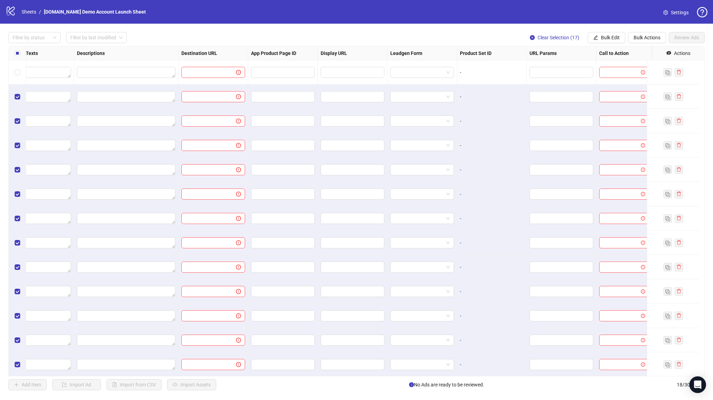
scroll to position [0, 518]
click at [616, 37] on span "Bulk Edit" at bounding box center [610, 38] width 19 height 6
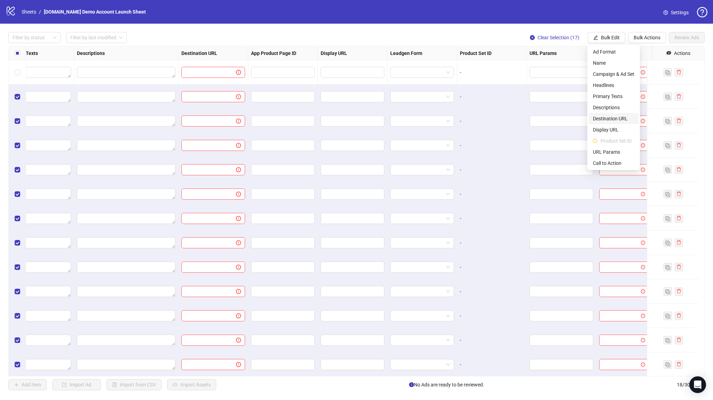
click at [612, 119] on span "Destination URL" at bounding box center [613, 119] width 41 height 8
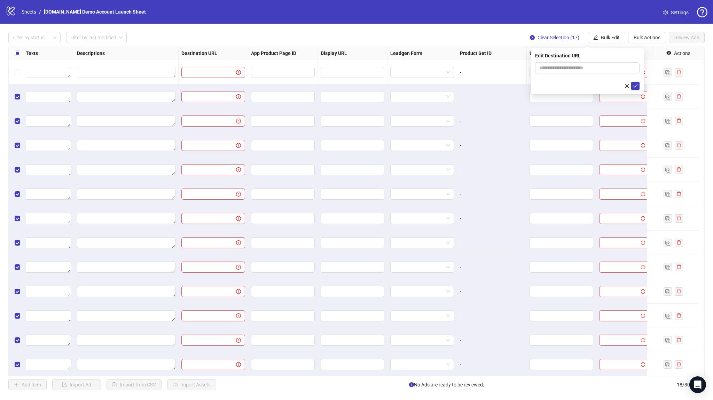
click at [561, 74] on form at bounding box center [587, 76] width 104 height 28
click at [562, 71] on input "text" at bounding box center [584, 68] width 91 height 8
paste input "**********"
type input "**********"
click at [639, 87] on button "submit" at bounding box center [635, 86] width 8 height 8
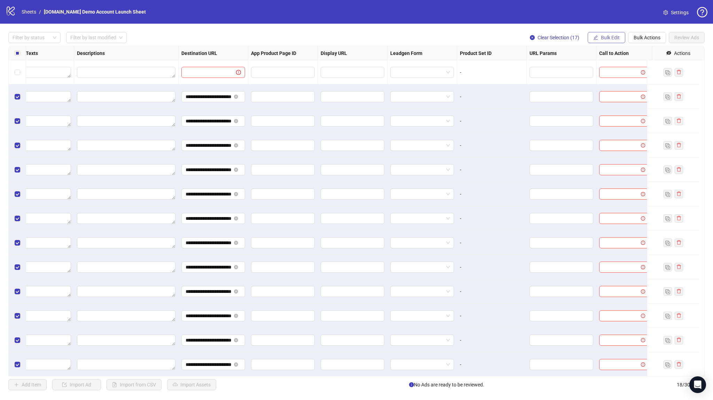
click at [614, 39] on span "Bulk Edit" at bounding box center [610, 38] width 19 height 6
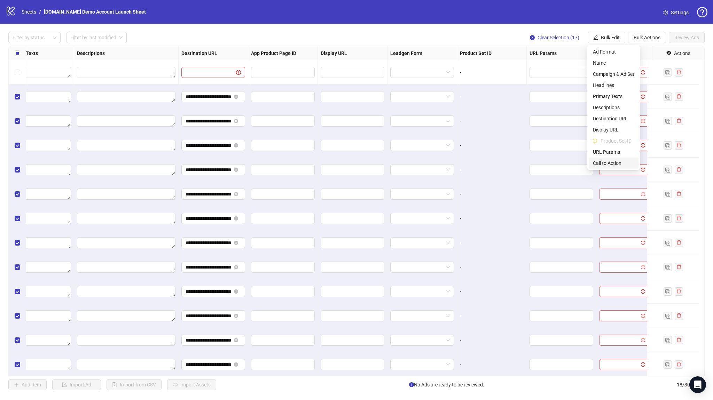
click at [615, 160] on span "Call to Action" at bounding box center [613, 163] width 41 height 8
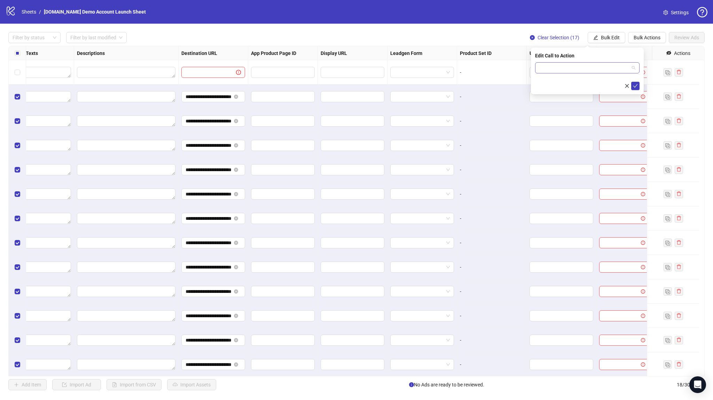
click at [597, 71] on input "search" at bounding box center [584, 68] width 90 height 10
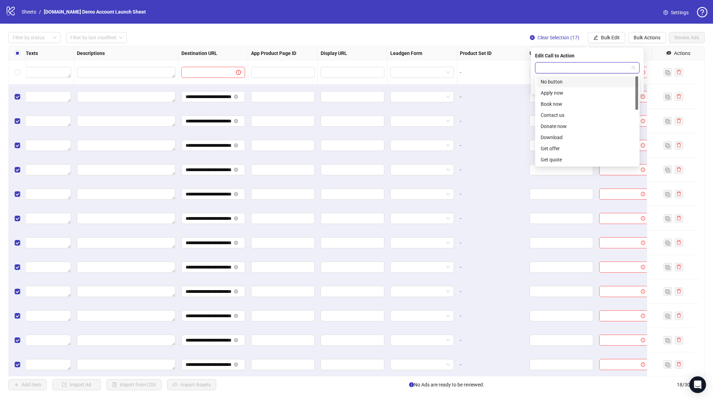
click at [586, 84] on div "No button" at bounding box center [587, 82] width 93 height 8
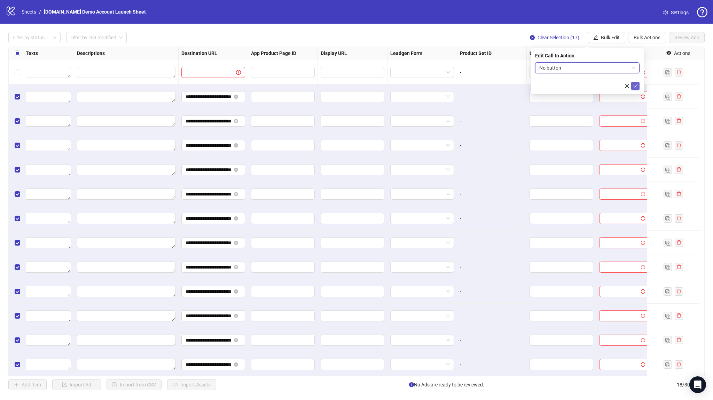
click at [635, 86] on icon "check" at bounding box center [635, 86] width 5 height 5
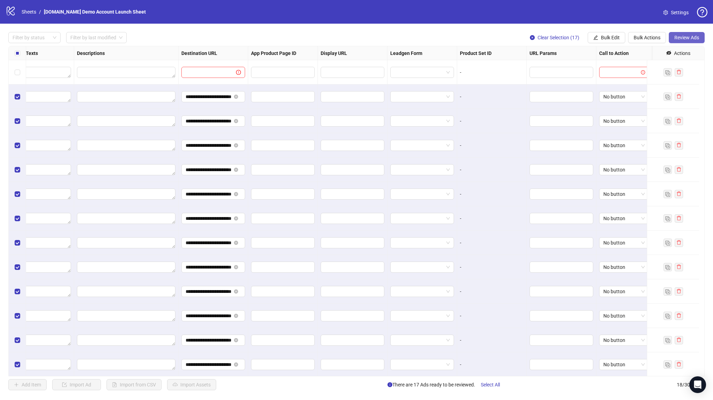
click at [687, 38] on span "Review Ads" at bounding box center [686, 38] width 25 height 6
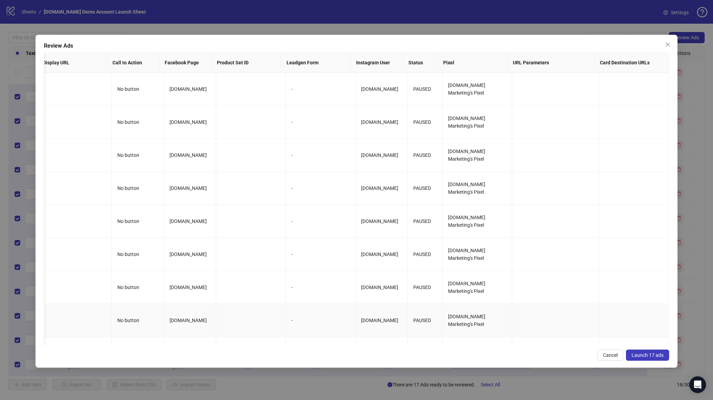
scroll to position [0, 547]
click at [658, 350] on button "Launch 17 ads" at bounding box center [647, 355] width 43 height 11
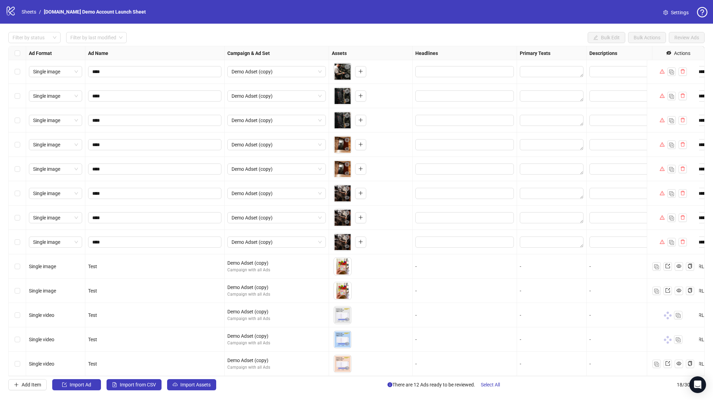
scroll to position [0, 0]
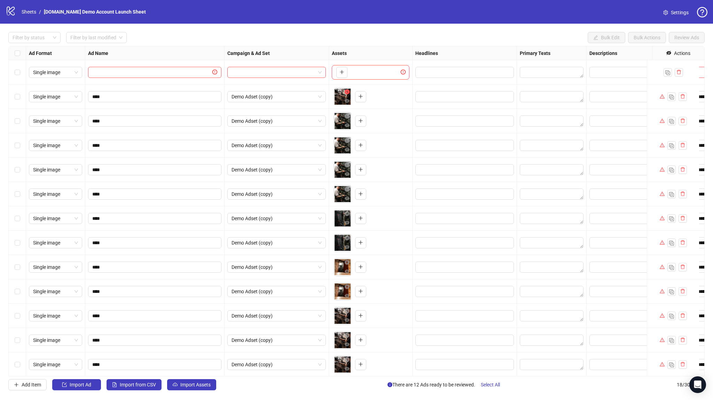
click at [347, 95] on button "button" at bounding box center [347, 92] width 8 height 8
click at [347, 94] on icon "close-circle" at bounding box center [347, 91] width 5 height 5
click at [348, 93] on icon "close-circle" at bounding box center [347, 91] width 5 height 5
click at [347, 114] on icon "close-circle" at bounding box center [347, 116] width 5 height 5
click at [347, 115] on icon "close-circle" at bounding box center [347, 116] width 5 height 5
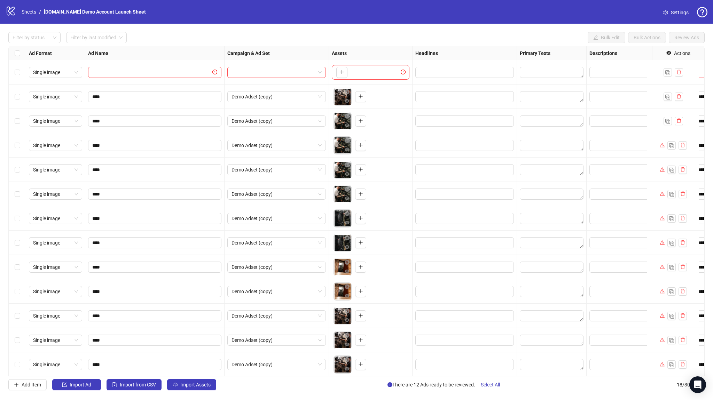
click at [347, 115] on icon "close-circle" at bounding box center [347, 116] width 5 height 5
click at [346, 139] on icon "close-circle" at bounding box center [347, 140] width 5 height 5
click at [348, 166] on icon "close-circle" at bounding box center [347, 165] width 5 height 5
click at [347, 188] on icon "close-circle" at bounding box center [347, 189] width 5 height 5
click at [341, 148] on span "button" at bounding box center [341, 145] width 5 height 6
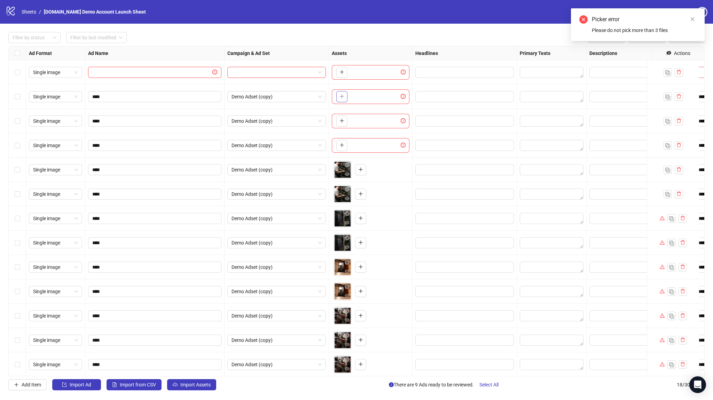
click at [344, 98] on button "button" at bounding box center [341, 96] width 11 height 11
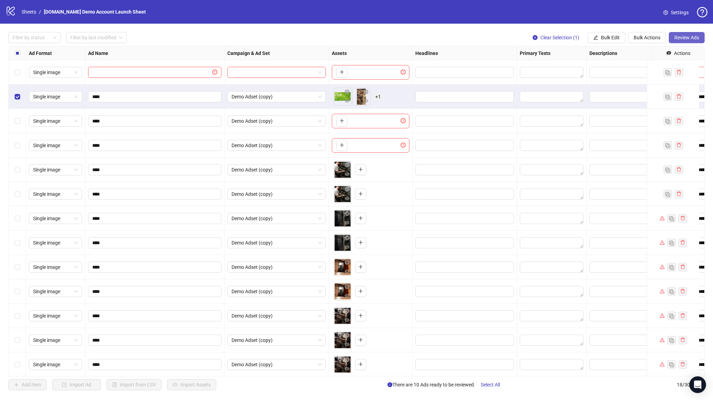
click at [685, 42] on button "Review Ads" at bounding box center [687, 37] width 36 height 11
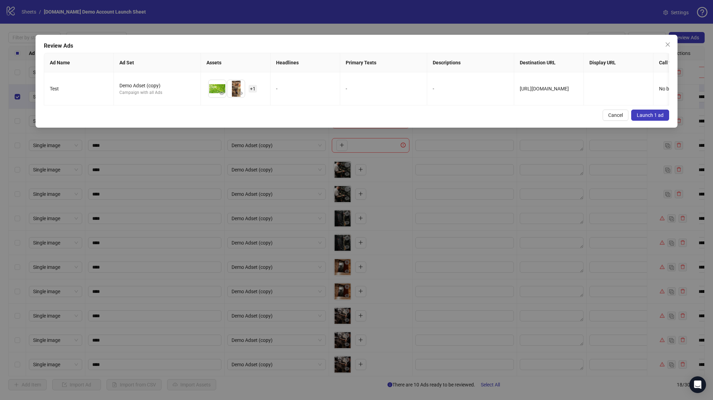
click at [646, 118] on span "Launch 1 ad" at bounding box center [650, 115] width 27 height 6
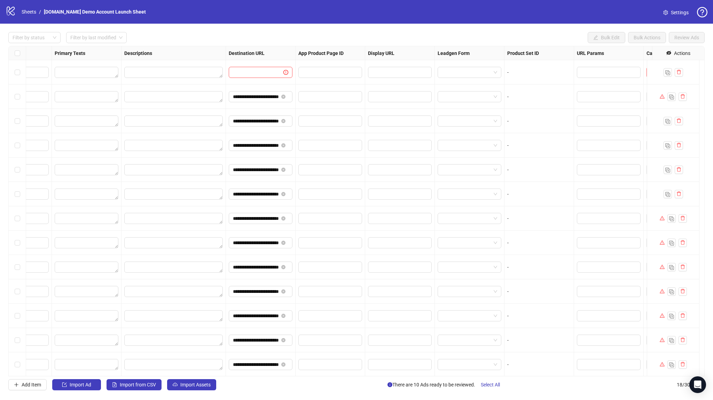
scroll to position [0, 518]
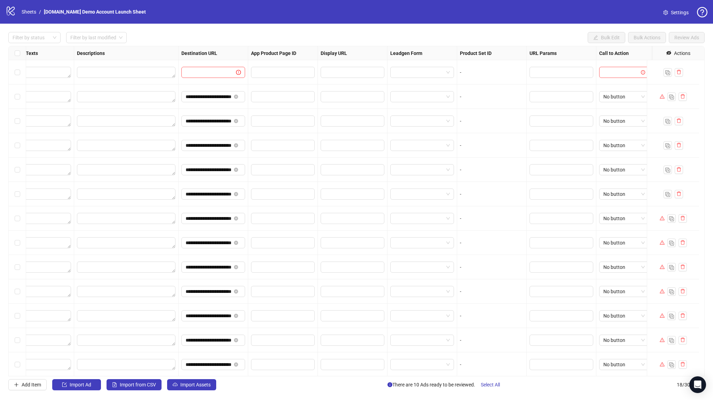
click at [615, 94] on span "No button" at bounding box center [623, 97] width 41 height 10
click at [614, 118] on div "Apply now" at bounding box center [619, 122] width 39 height 8
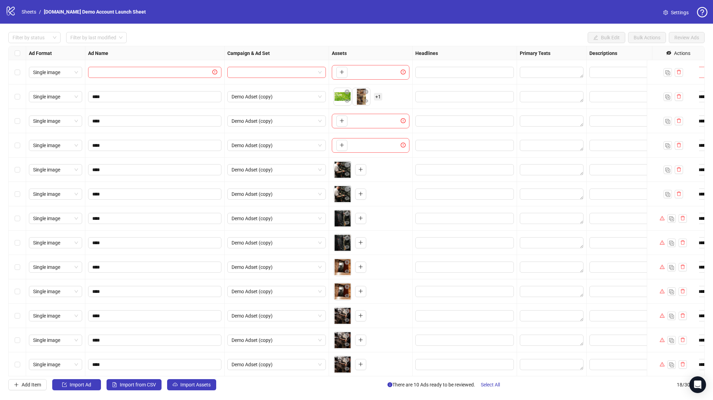
click at [13, 98] on div "Select row 2" at bounding box center [17, 97] width 17 height 24
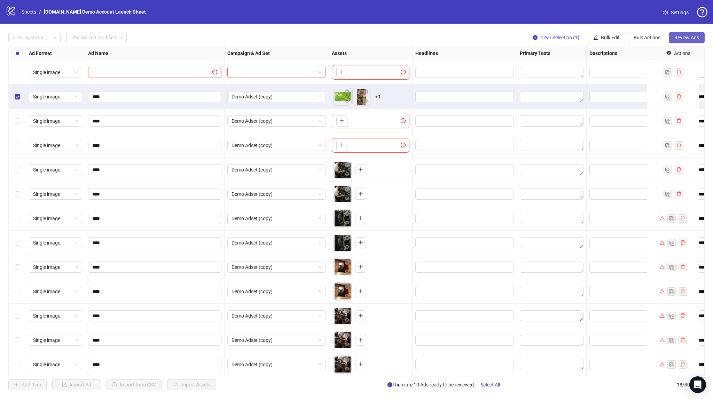
click at [682, 36] on span "Review Ads" at bounding box center [686, 38] width 25 height 6
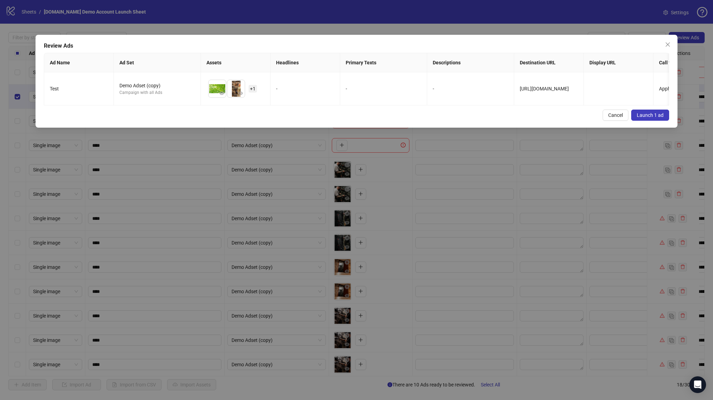
click at [647, 118] on span "Launch 1 ad" at bounding box center [650, 115] width 27 height 6
